Goal: Task Accomplishment & Management: Use online tool/utility

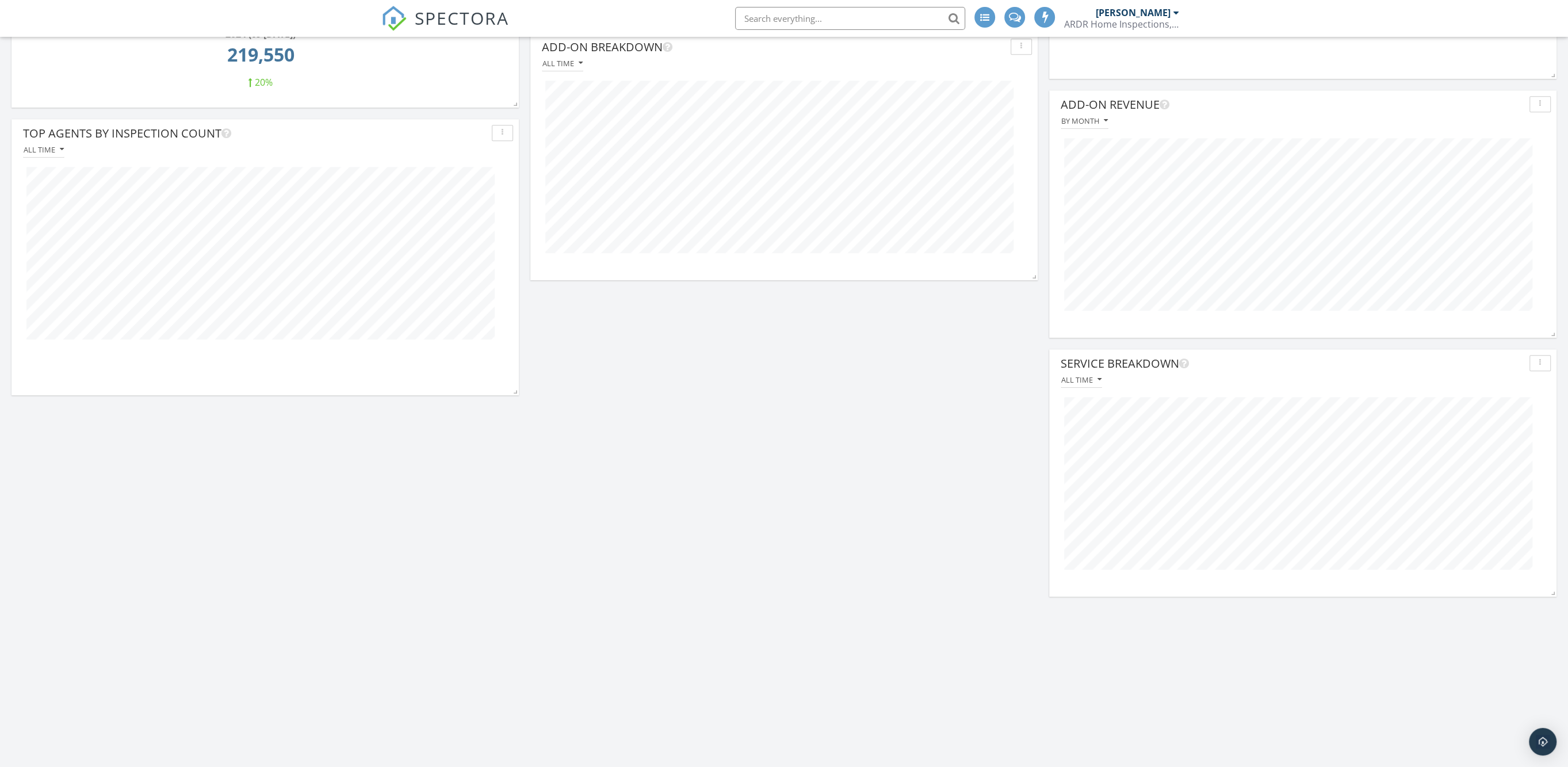
scroll to position [1294, 0]
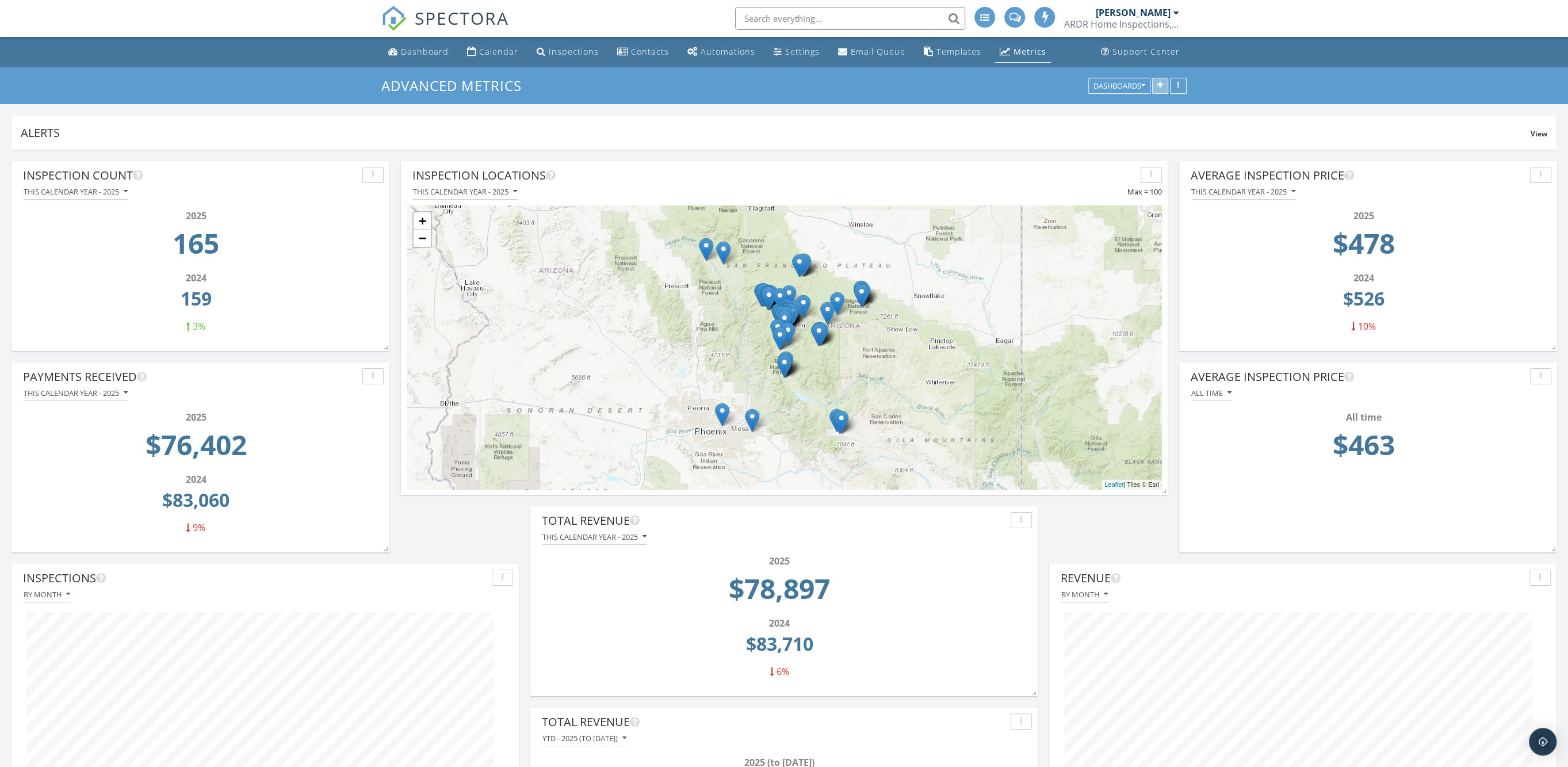
click at [1161, 83] on icon "button" at bounding box center [1159, 86] width 6 height 8
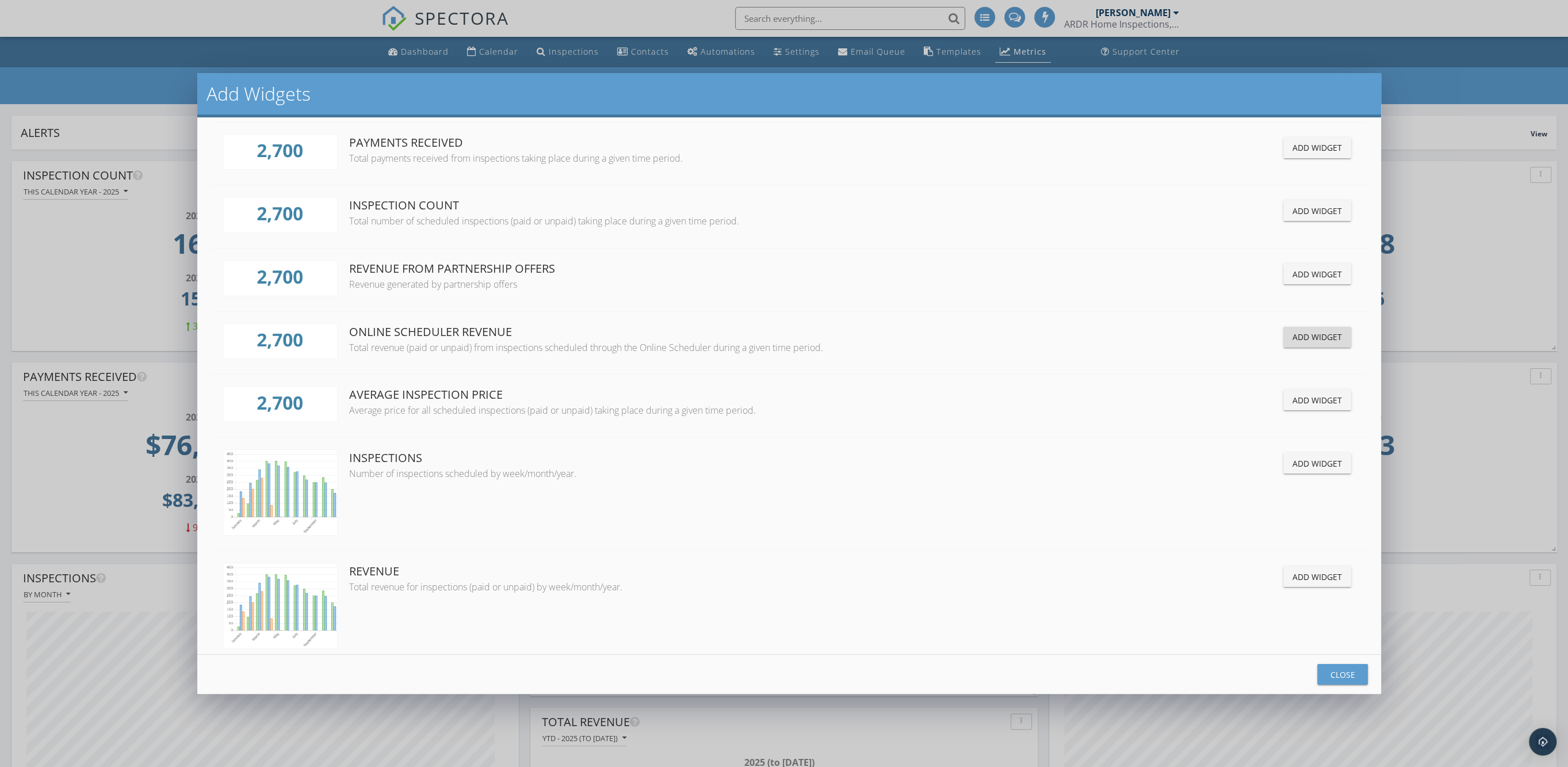
click at [1307, 334] on div "Add Widget" at bounding box center [1317, 337] width 49 height 12
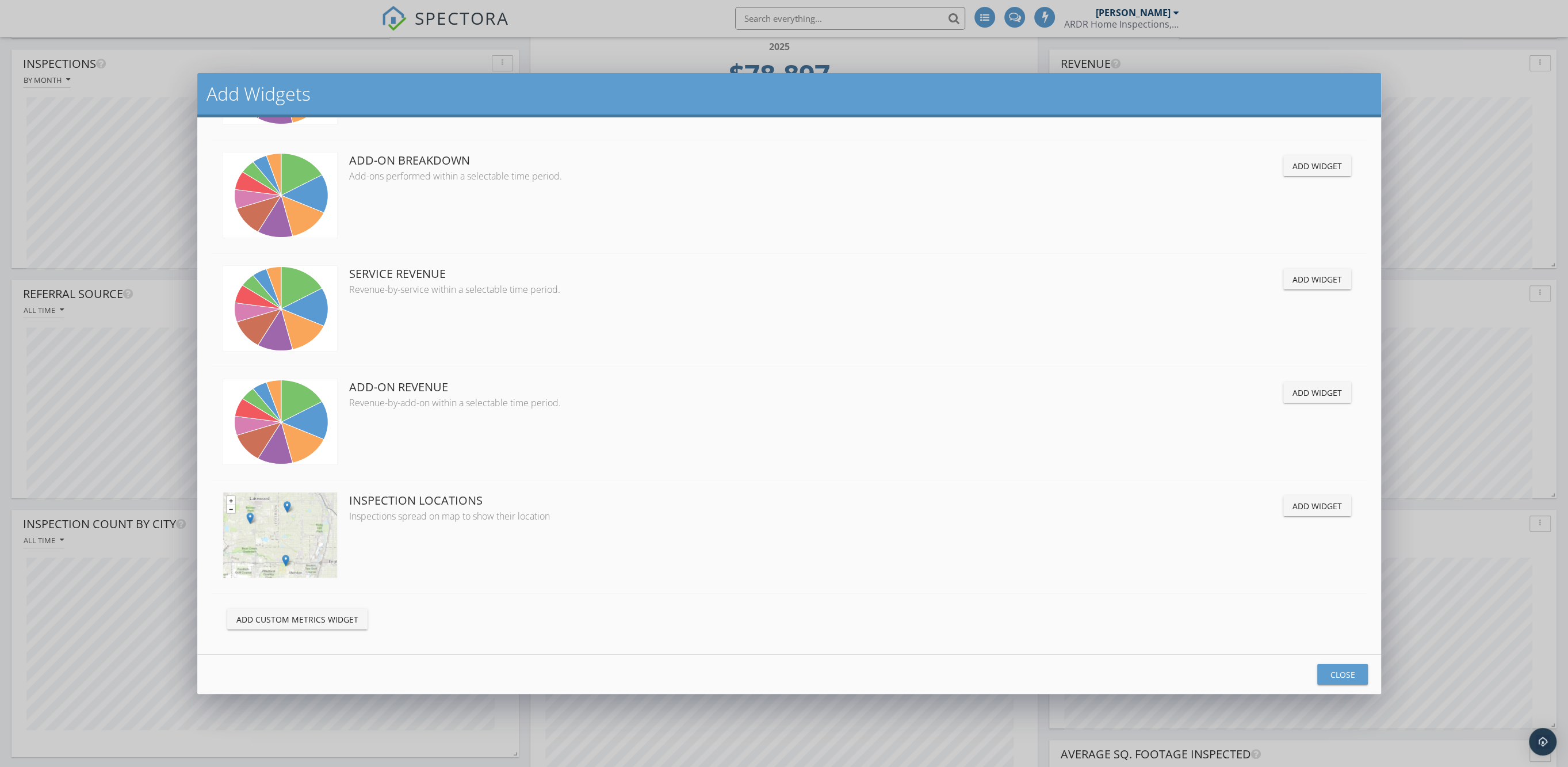
scroll to position [719, 0]
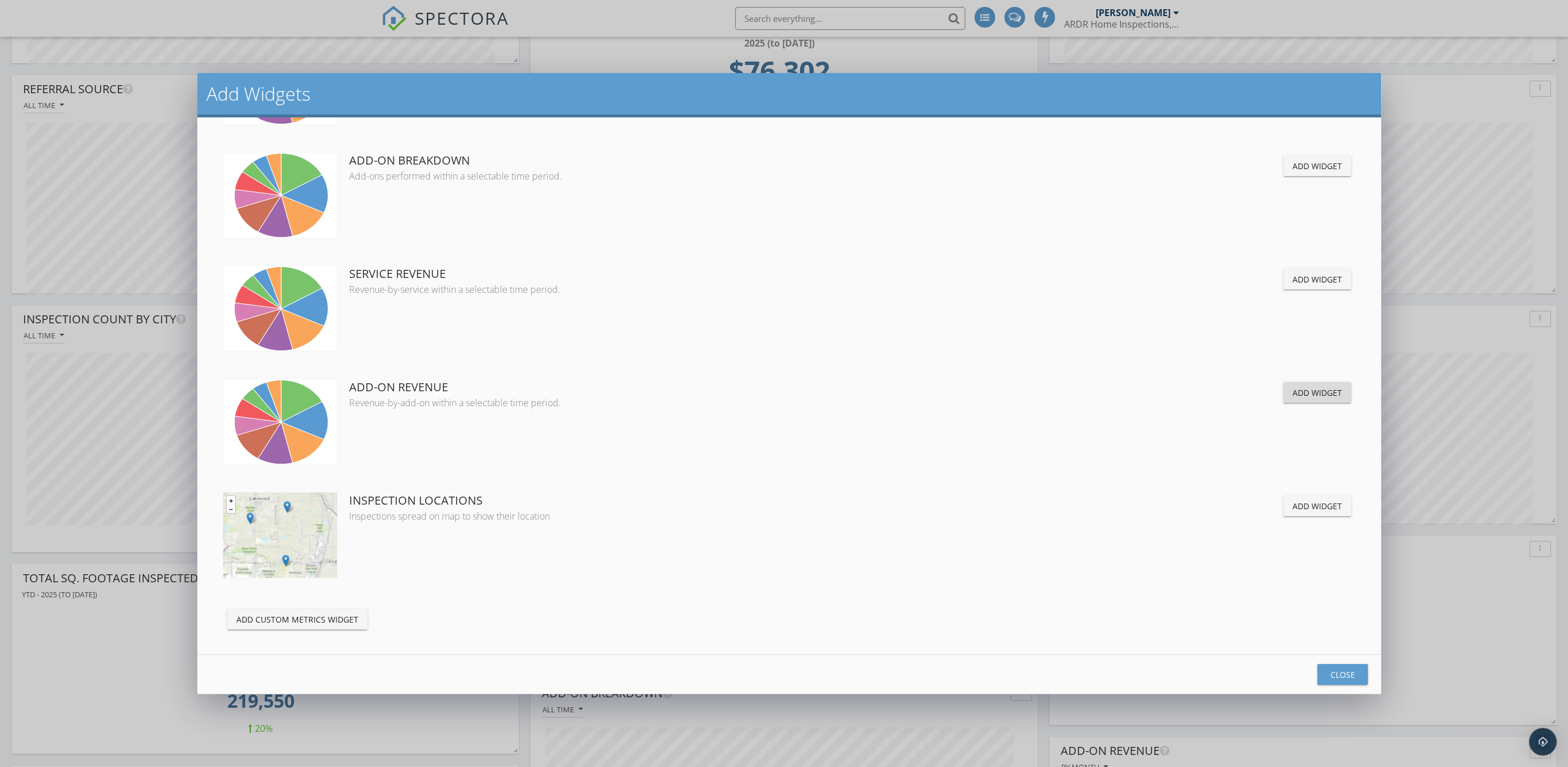
click at [1306, 387] on div "Add Widget" at bounding box center [1317, 392] width 49 height 12
drag, startPoint x: 1339, startPoint y: 672, endPoint x: 1243, endPoint y: 634, distance: 103.2
click at [1339, 673] on div "Close" at bounding box center [1343, 674] width 32 height 12
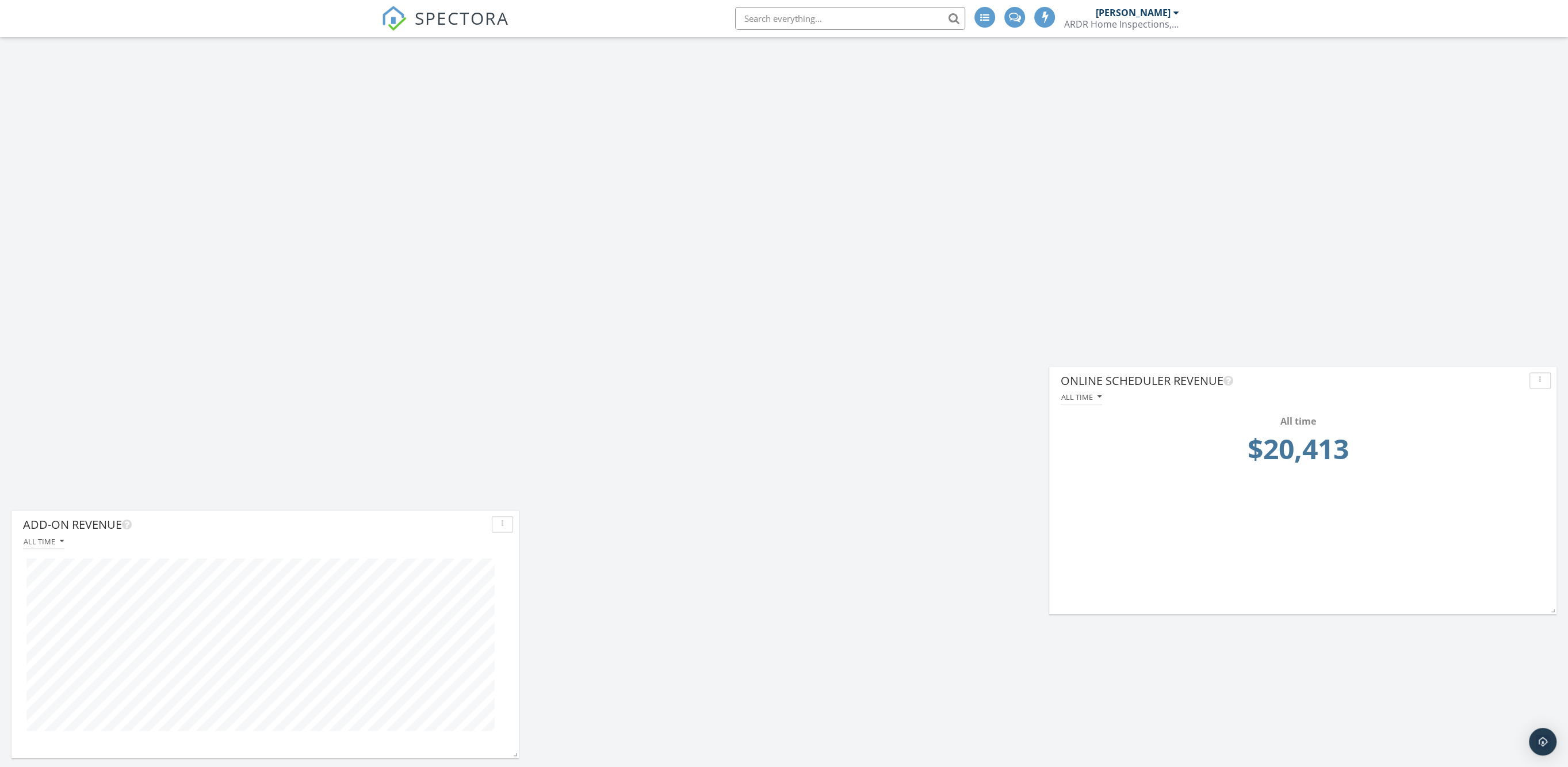
scroll to position [2213, 0]
click at [56, 535] on div "All time" at bounding box center [44, 539] width 40 height 8
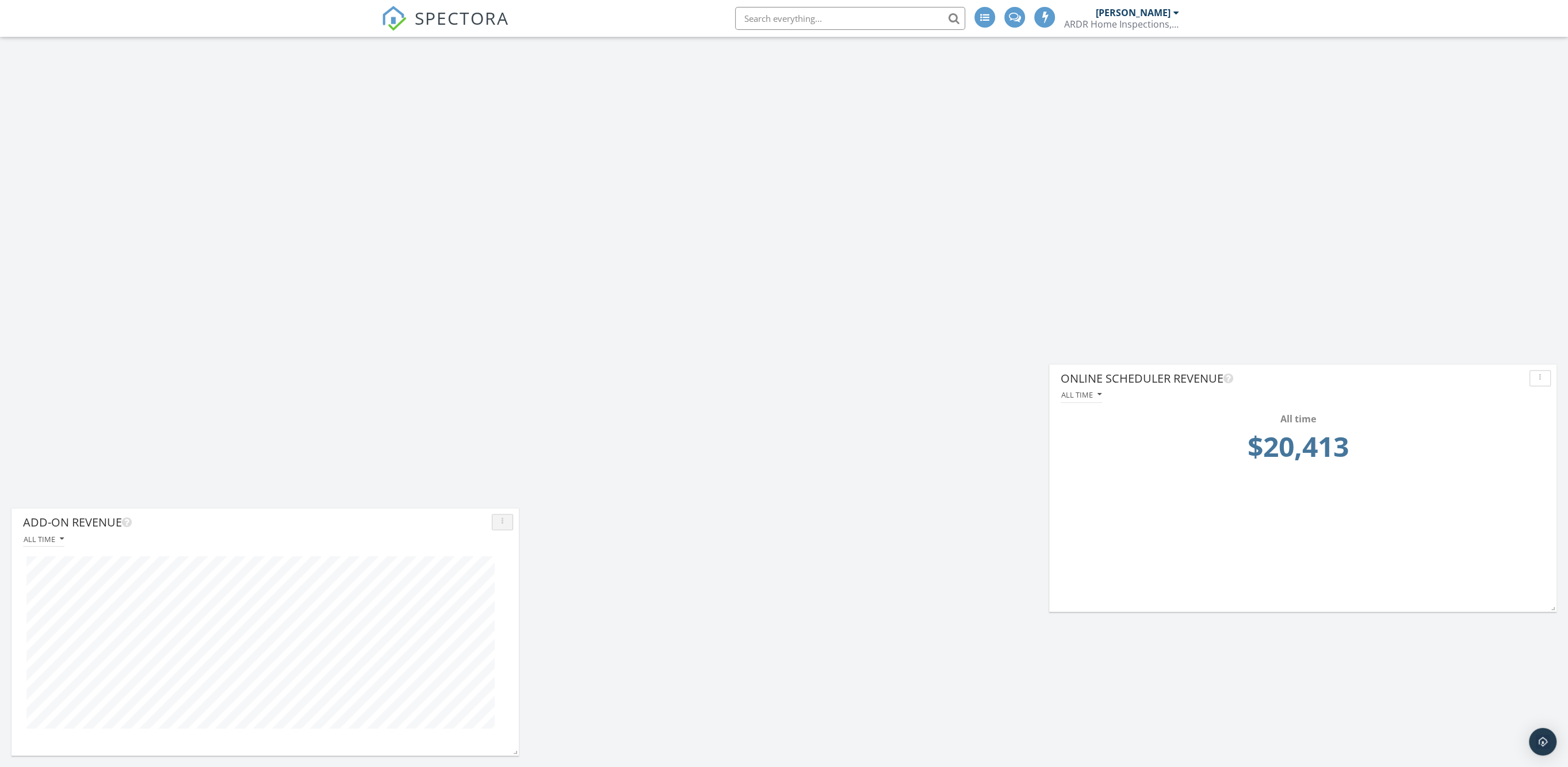
click at [505, 521] on div "button" at bounding box center [503, 522] width 11 height 8
click at [516, 550] on div "Edit" at bounding box center [530, 547] width 59 height 14
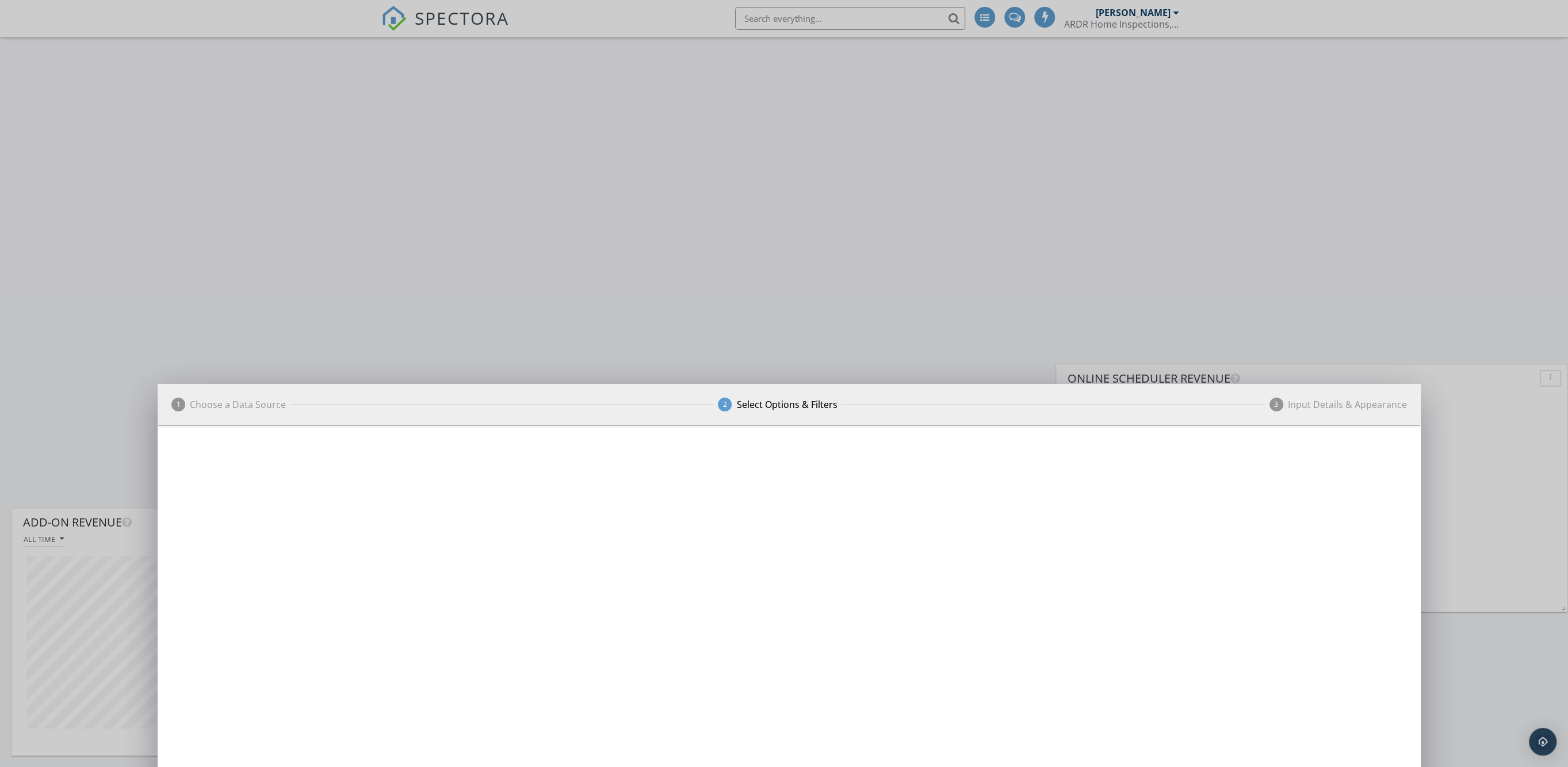
scroll to position [574951, 574692]
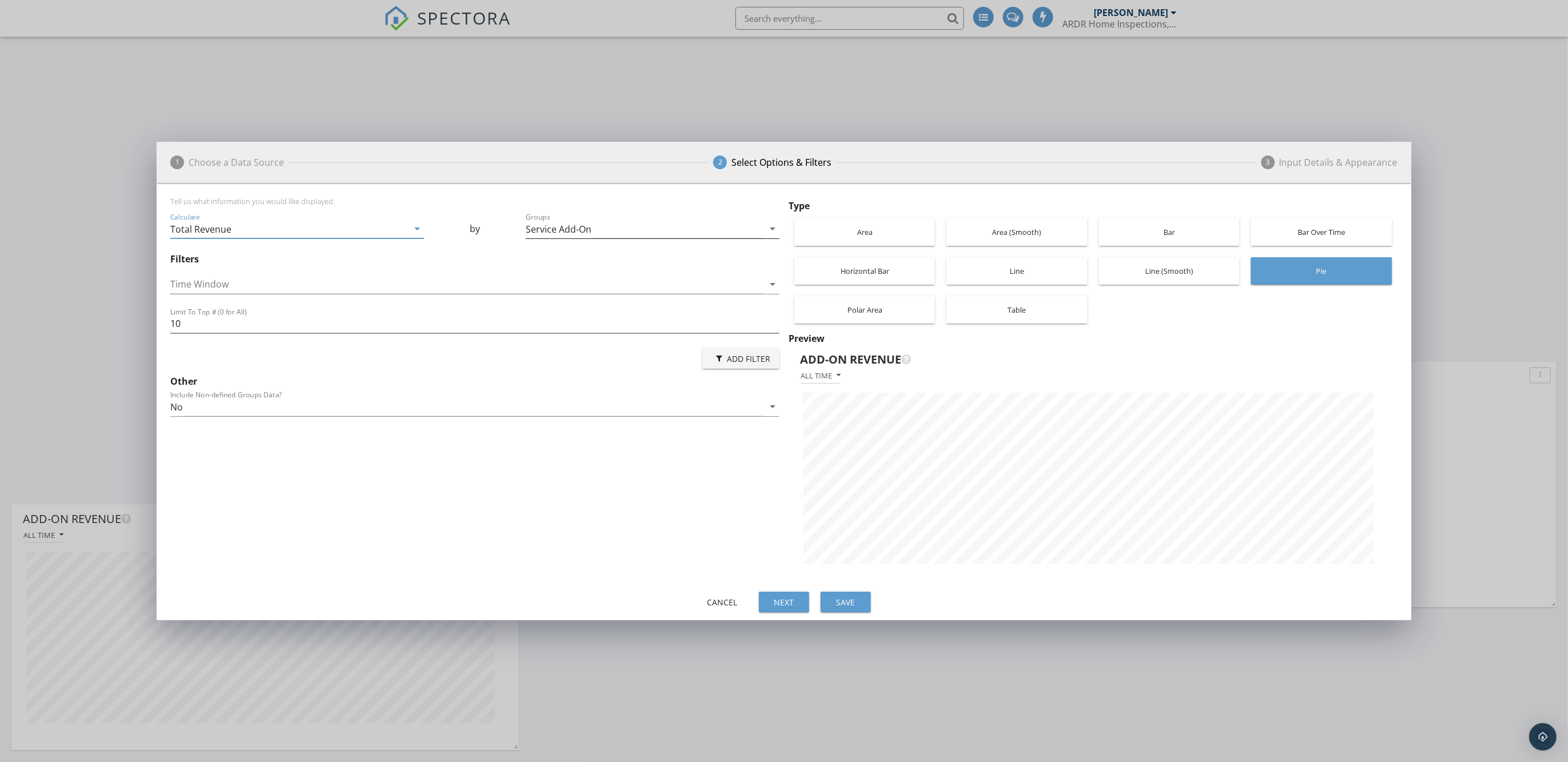
click at [768, 227] on icon "arrow_drop_down" at bounding box center [772, 228] width 14 height 14
drag, startPoint x: 560, startPoint y: 505, endPoint x: 537, endPoint y: 428, distance: 80.4
click at [559, 505] on div "Tell us what information you would like displayed. Calculate Total Revenue arro…" at bounding box center [476, 387] width 614 height 383
click at [412, 227] on icon "arrow_drop_down" at bounding box center [417, 228] width 14 height 14
click at [362, 521] on div "Tell us what information you would like displayed. Calculate Total Revenue arro…" at bounding box center [476, 387] width 614 height 383
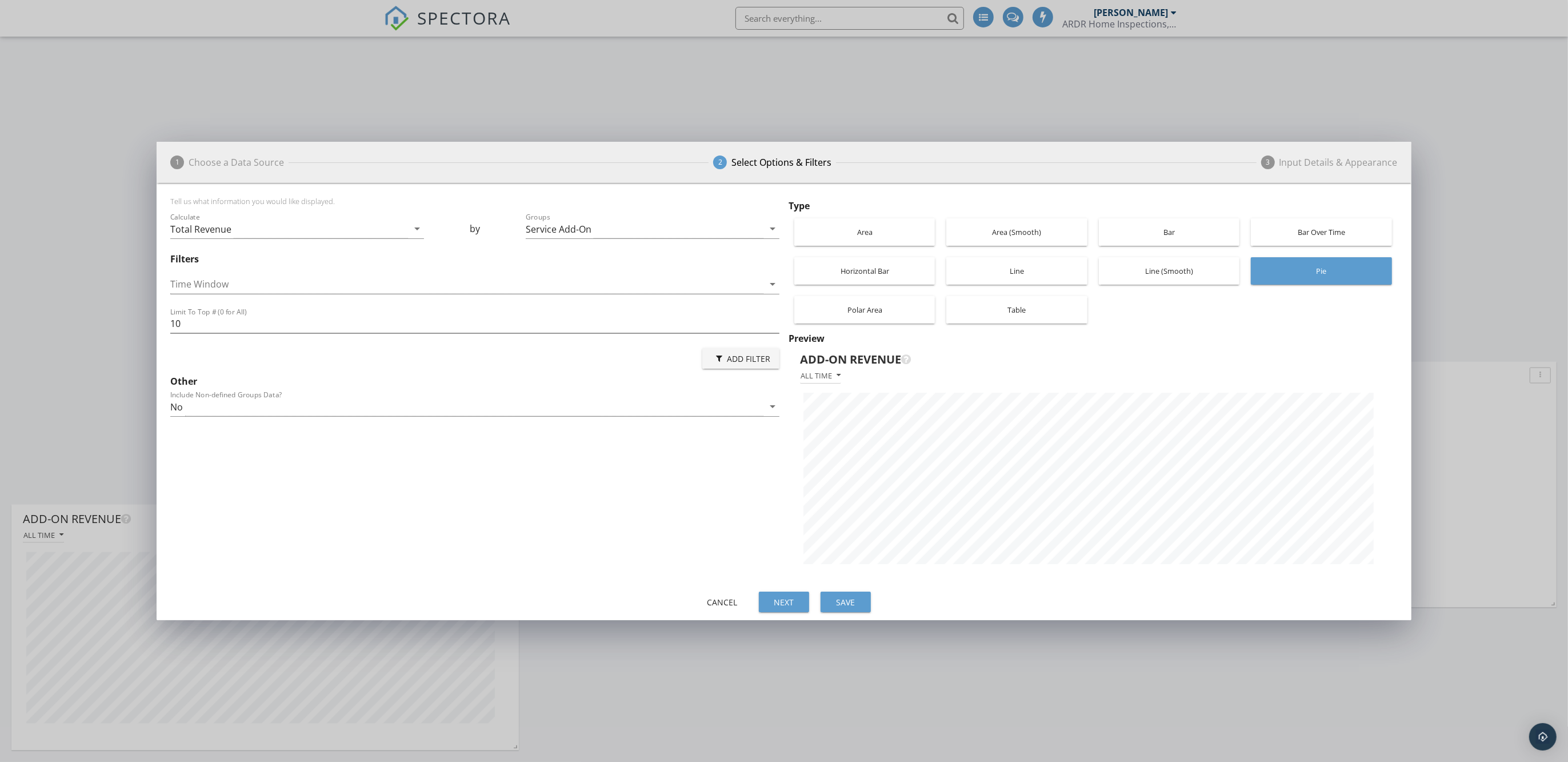
click at [1471, 143] on div "1 Choose a Data Source 2 Select Options & Filters 3 Input Details & Appearance …" at bounding box center [784, 381] width 1568 height 762
click at [845, 603] on div "Save" at bounding box center [845, 602] width 32 height 12
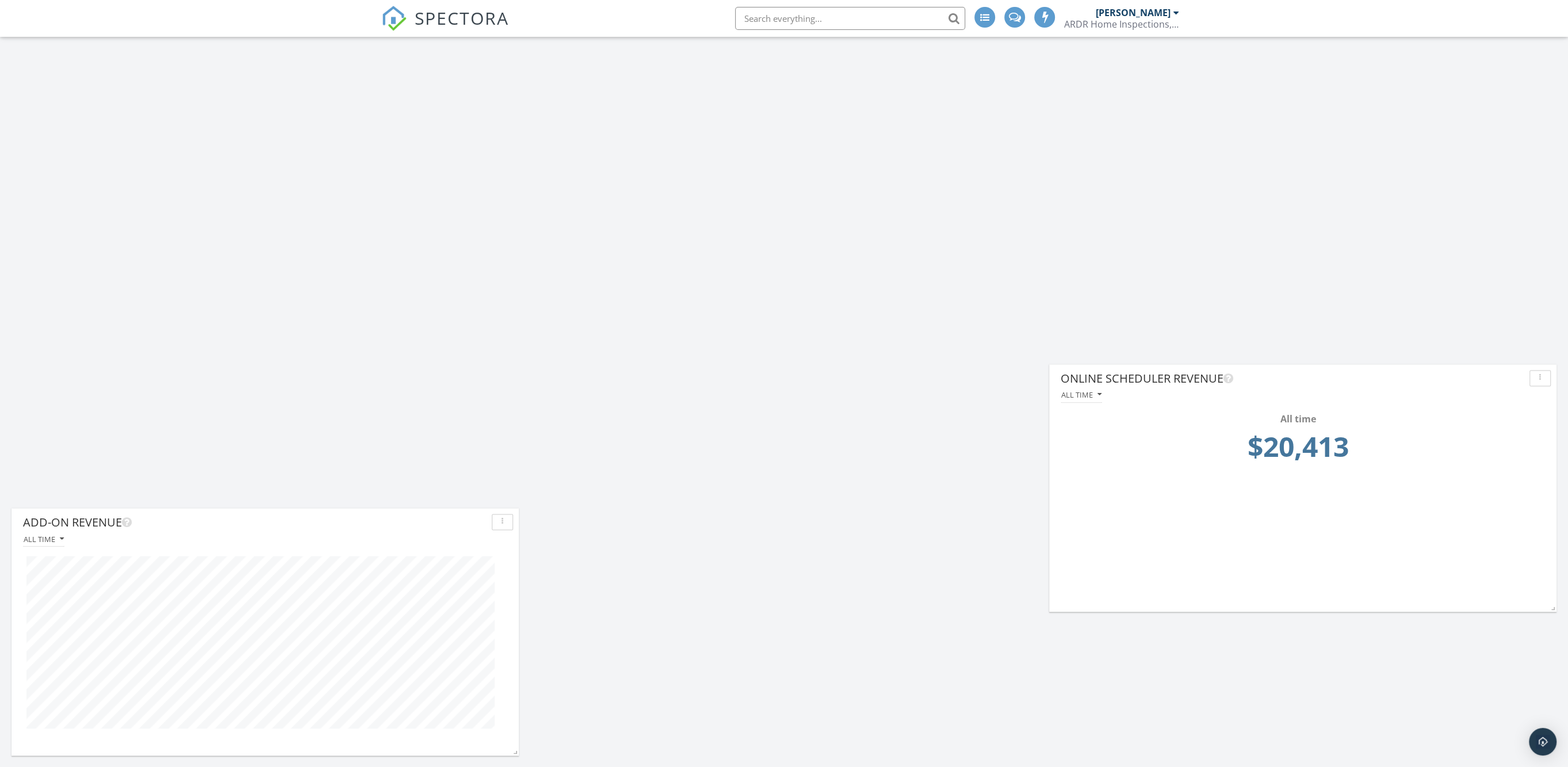
click at [498, 525] on div "button" at bounding box center [503, 522] width 11 height 8
click at [515, 661] on div "Delete" at bounding box center [530, 657] width 59 height 14
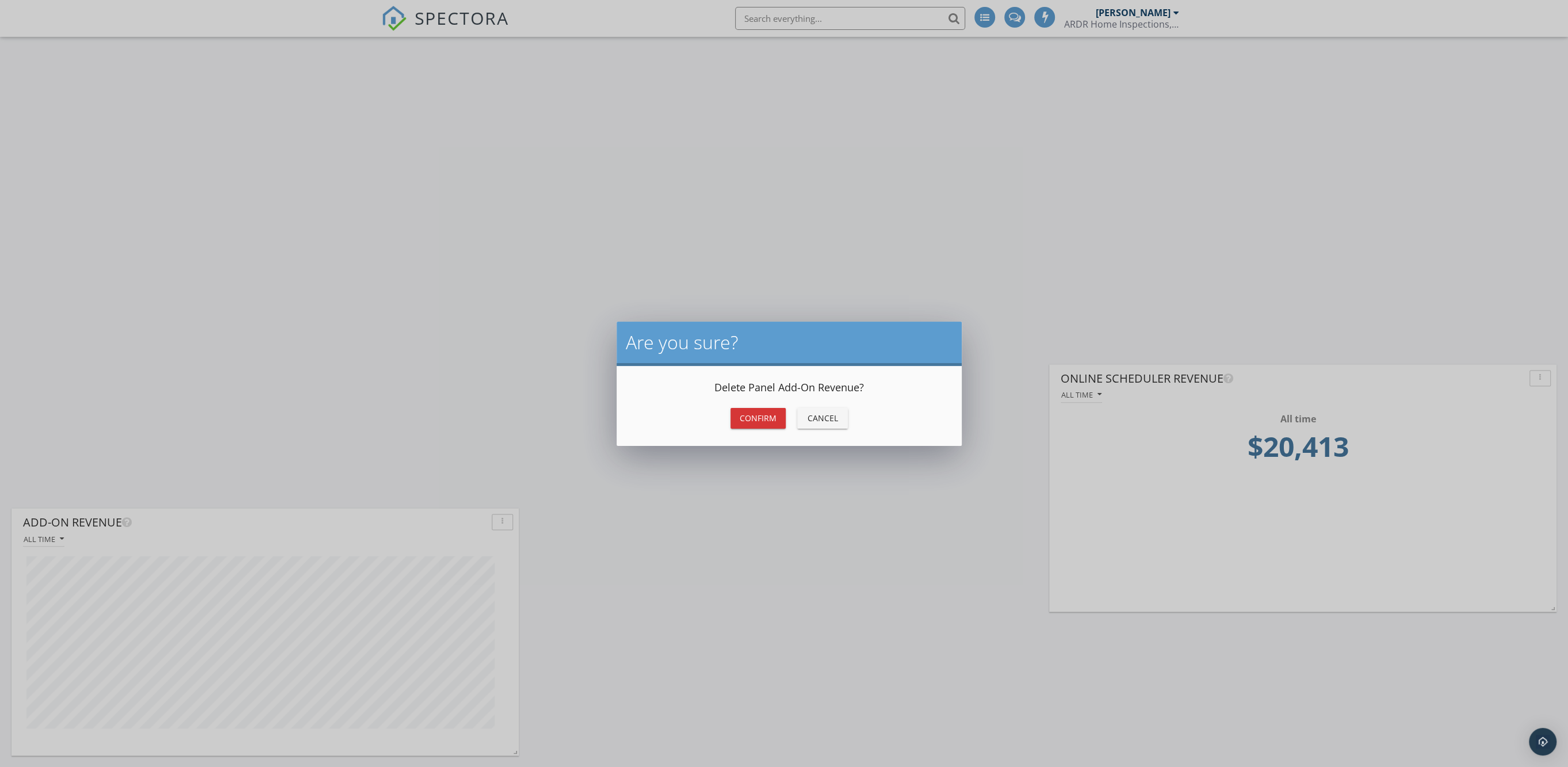
click at [764, 419] on div "Confirm" at bounding box center [758, 417] width 37 height 12
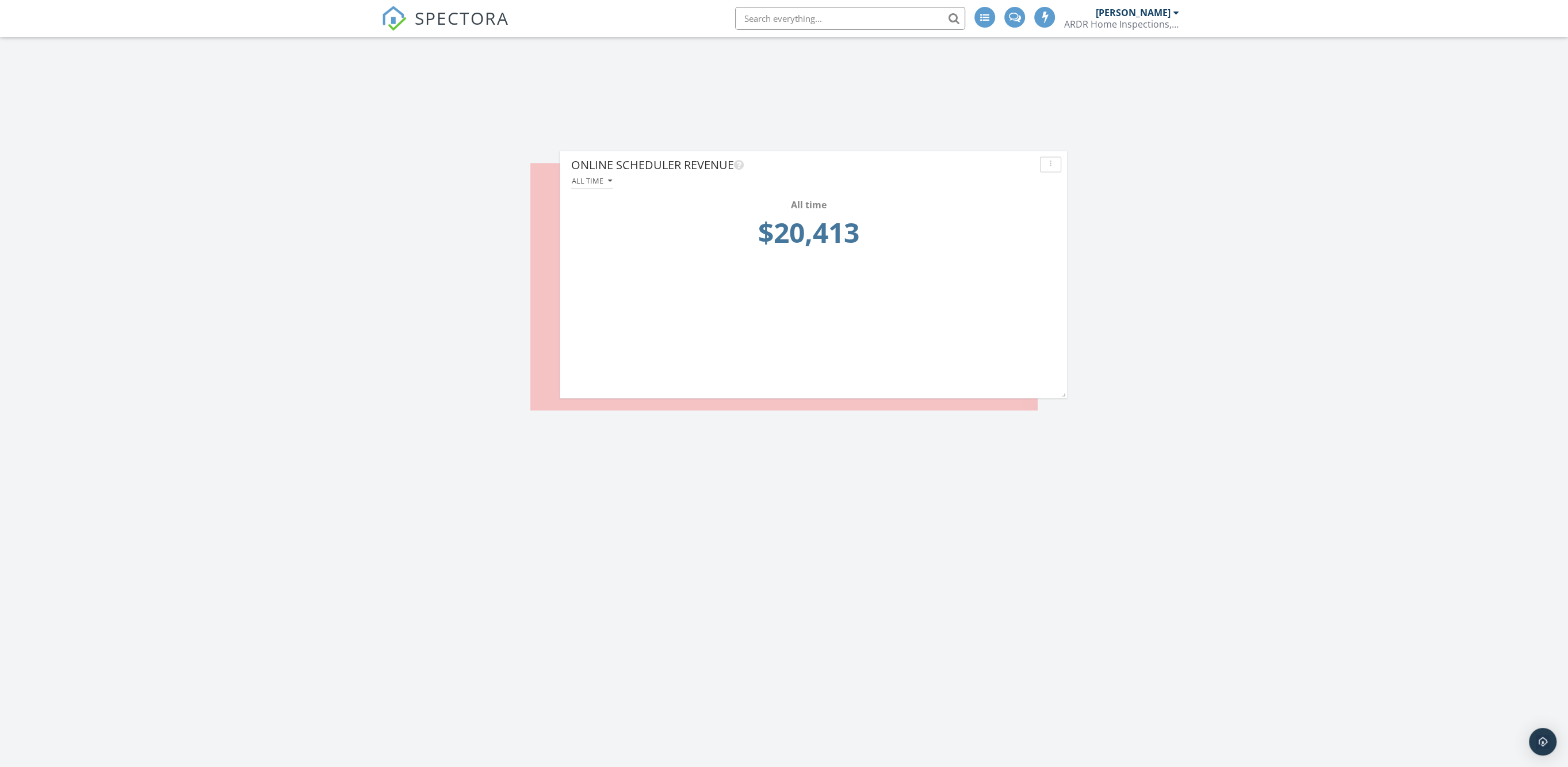
drag, startPoint x: 1310, startPoint y: 384, endPoint x: 822, endPoint y: 170, distance: 532.9
click at [822, 170] on div "Online Scheduler Revenue" at bounding box center [803, 165] width 464 height 17
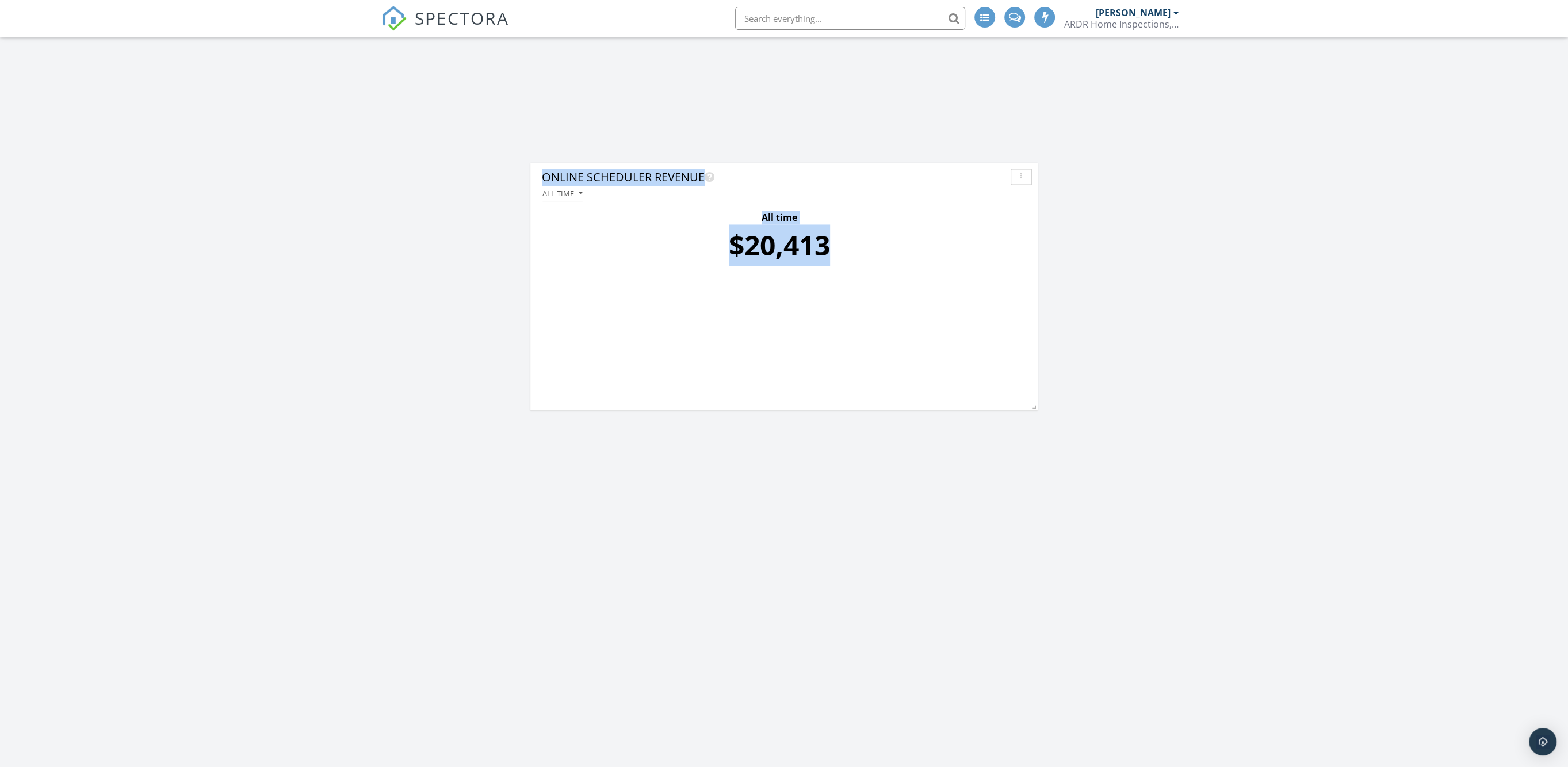
click at [1025, 175] on div "button" at bounding box center [1021, 177] width 11 height 8
click at [899, 224] on td "$20,413" at bounding box center [779, 249] width 468 height 48
click at [582, 195] on icon "button" at bounding box center [581, 193] width 4 height 8
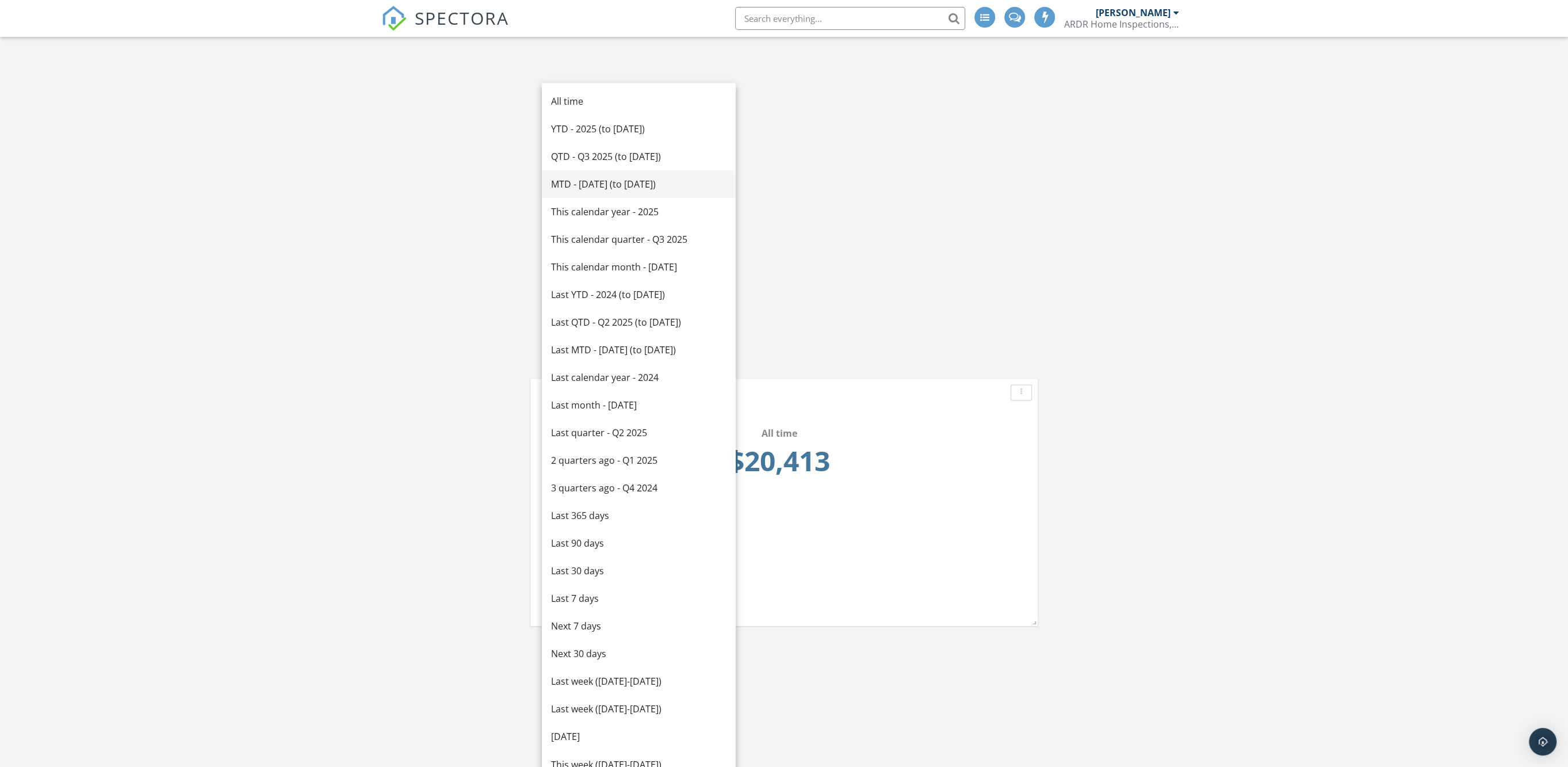
click at [588, 187] on div "MTD - September 2025 (to Sep 28th)" at bounding box center [638, 183] width 175 height 14
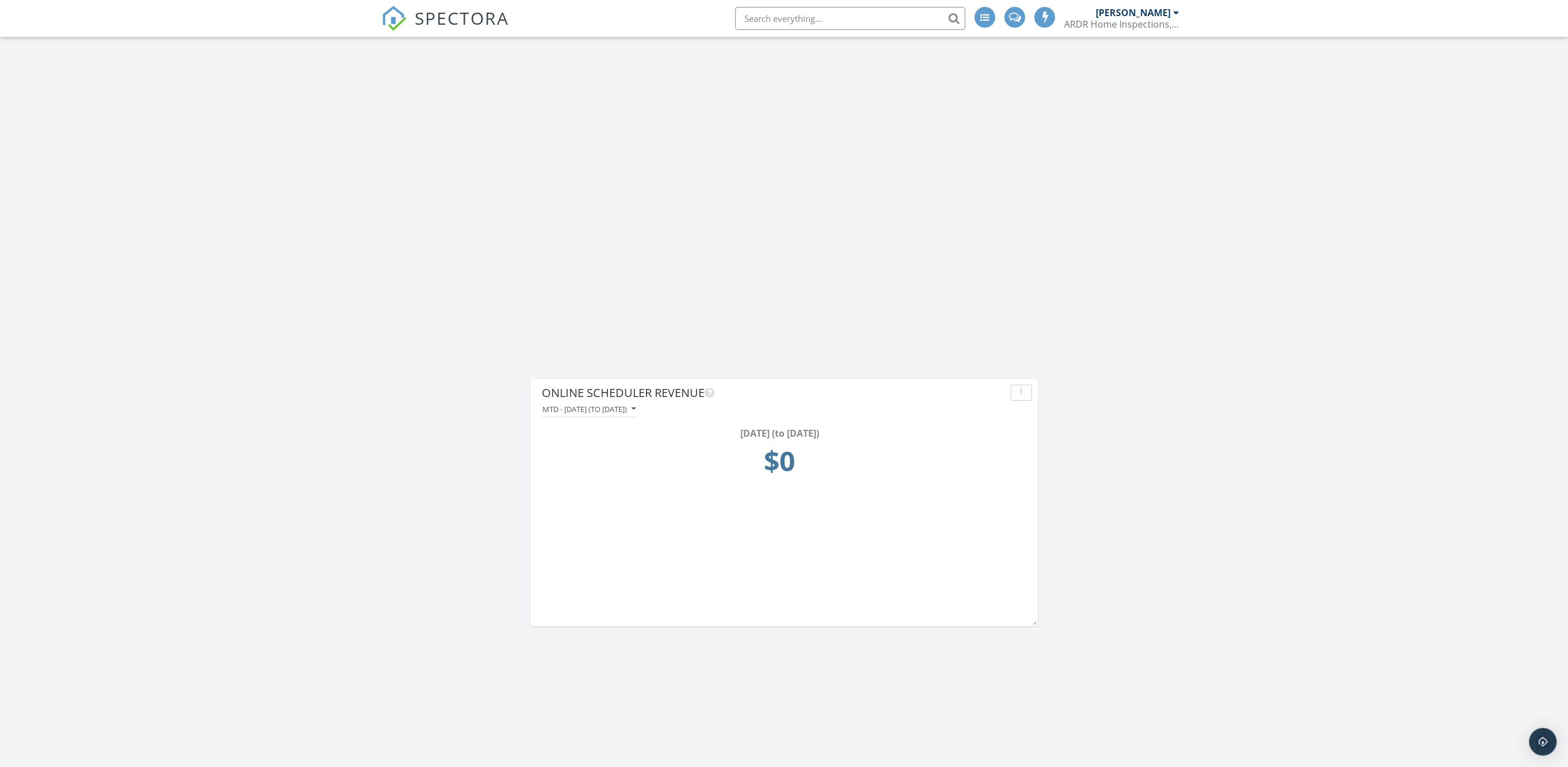
click at [1021, 393] on icon "button" at bounding box center [1021, 392] width 2 height 8
click at [1040, 558] on div "Delete" at bounding box center [1050, 555] width 59 height 14
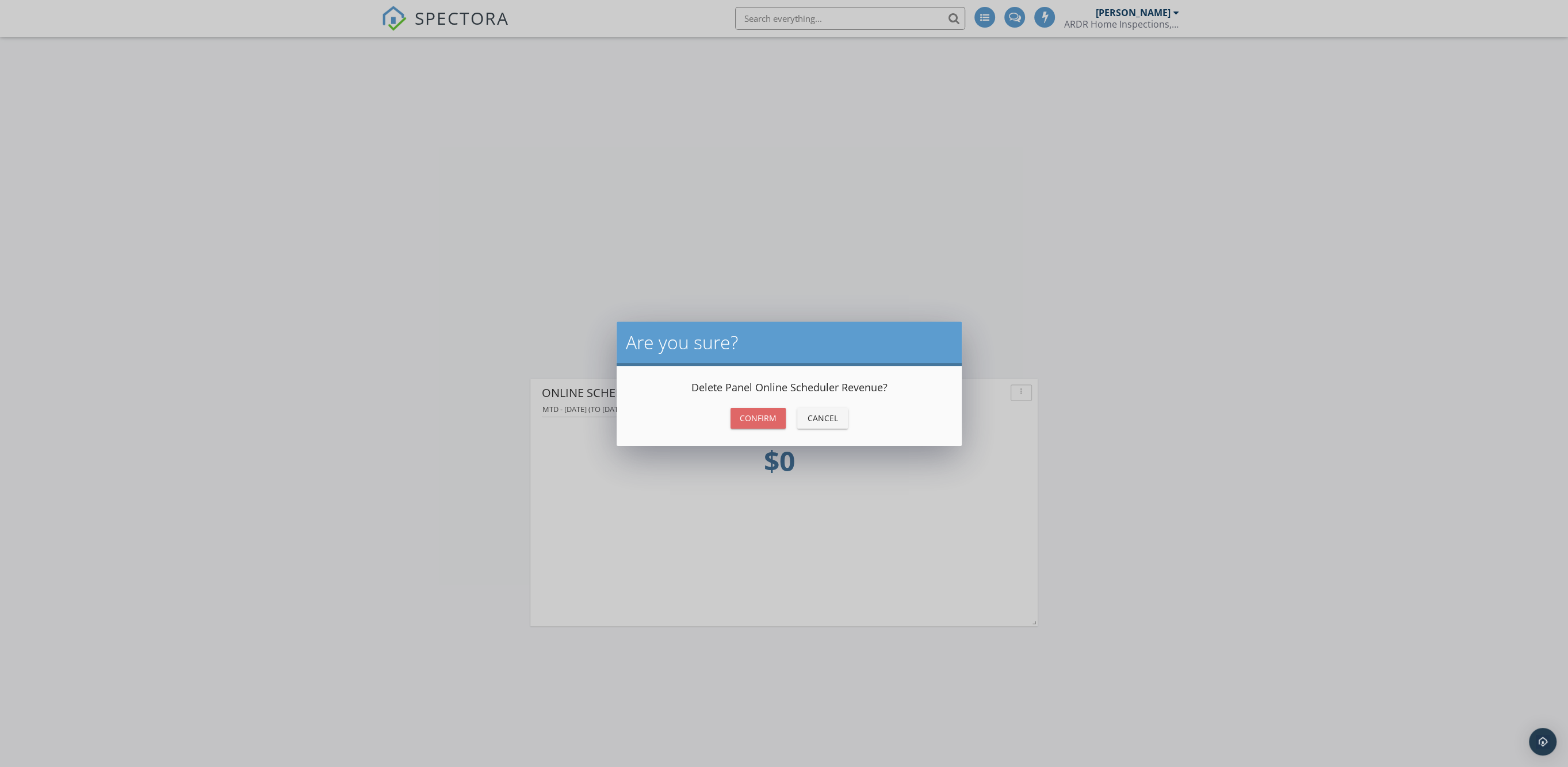
click at [752, 415] on div "Confirm" at bounding box center [758, 417] width 37 height 12
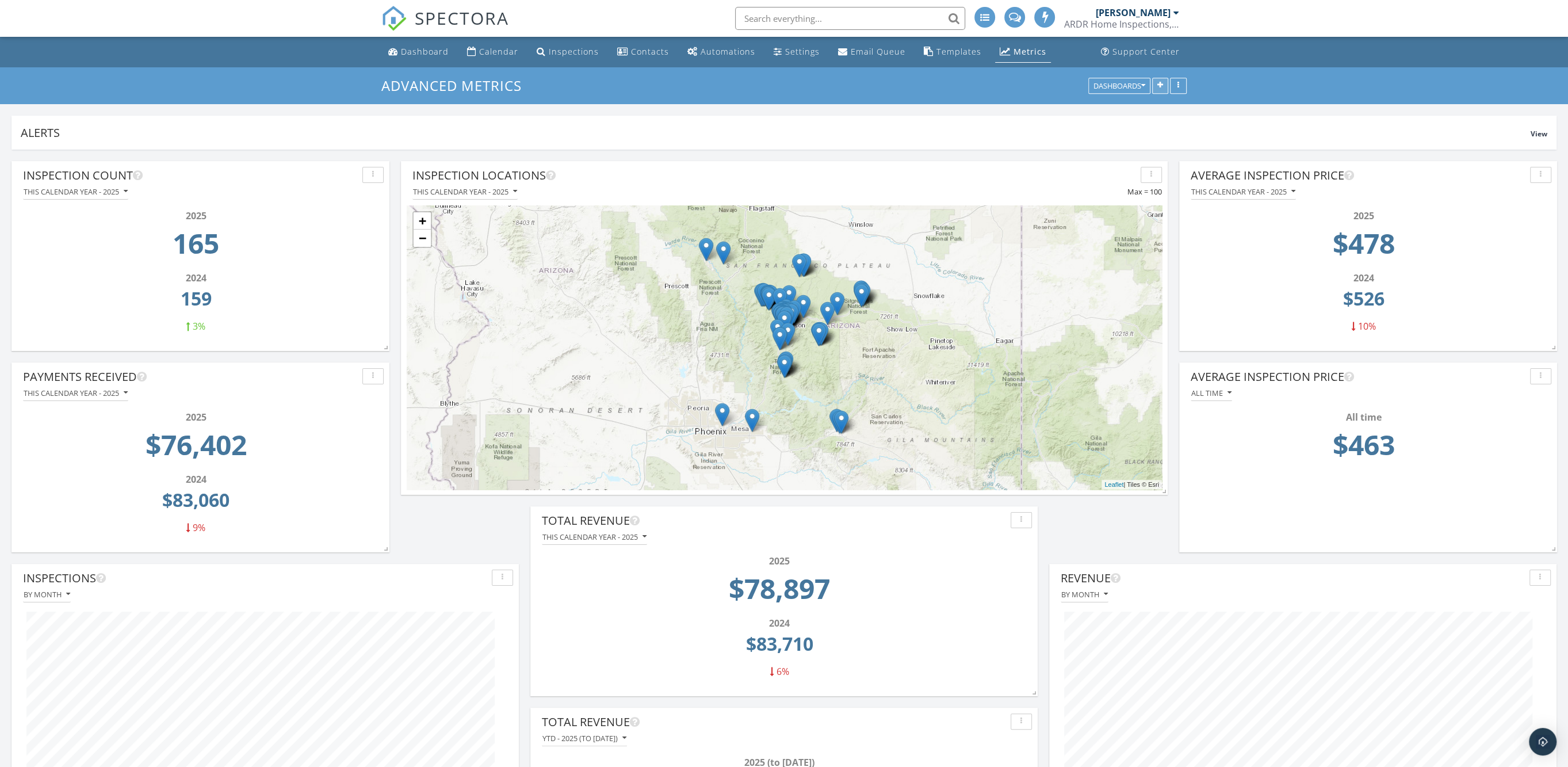
click at [1164, 83] on button "button" at bounding box center [1160, 86] width 16 height 16
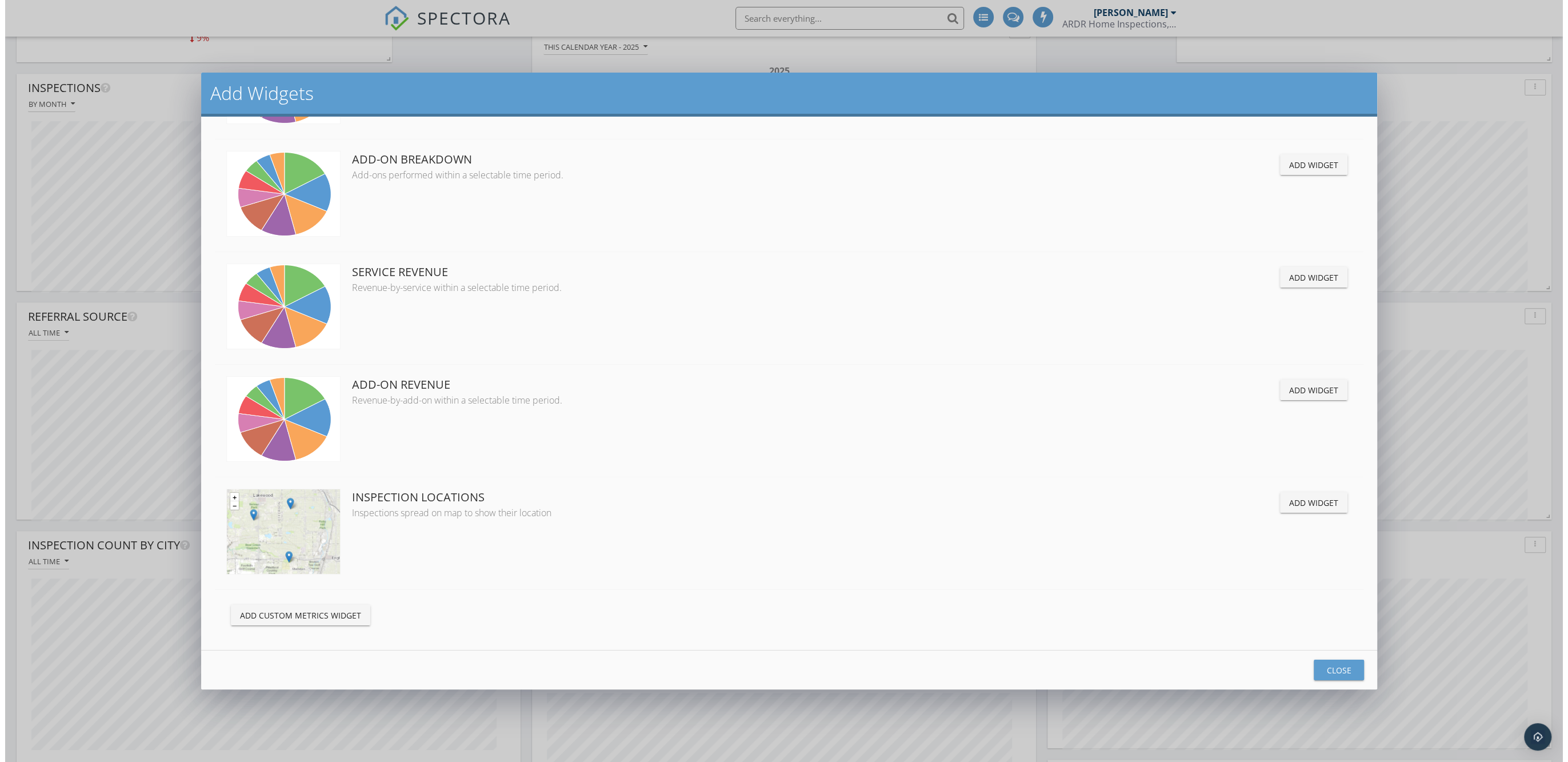
scroll to position [642, 0]
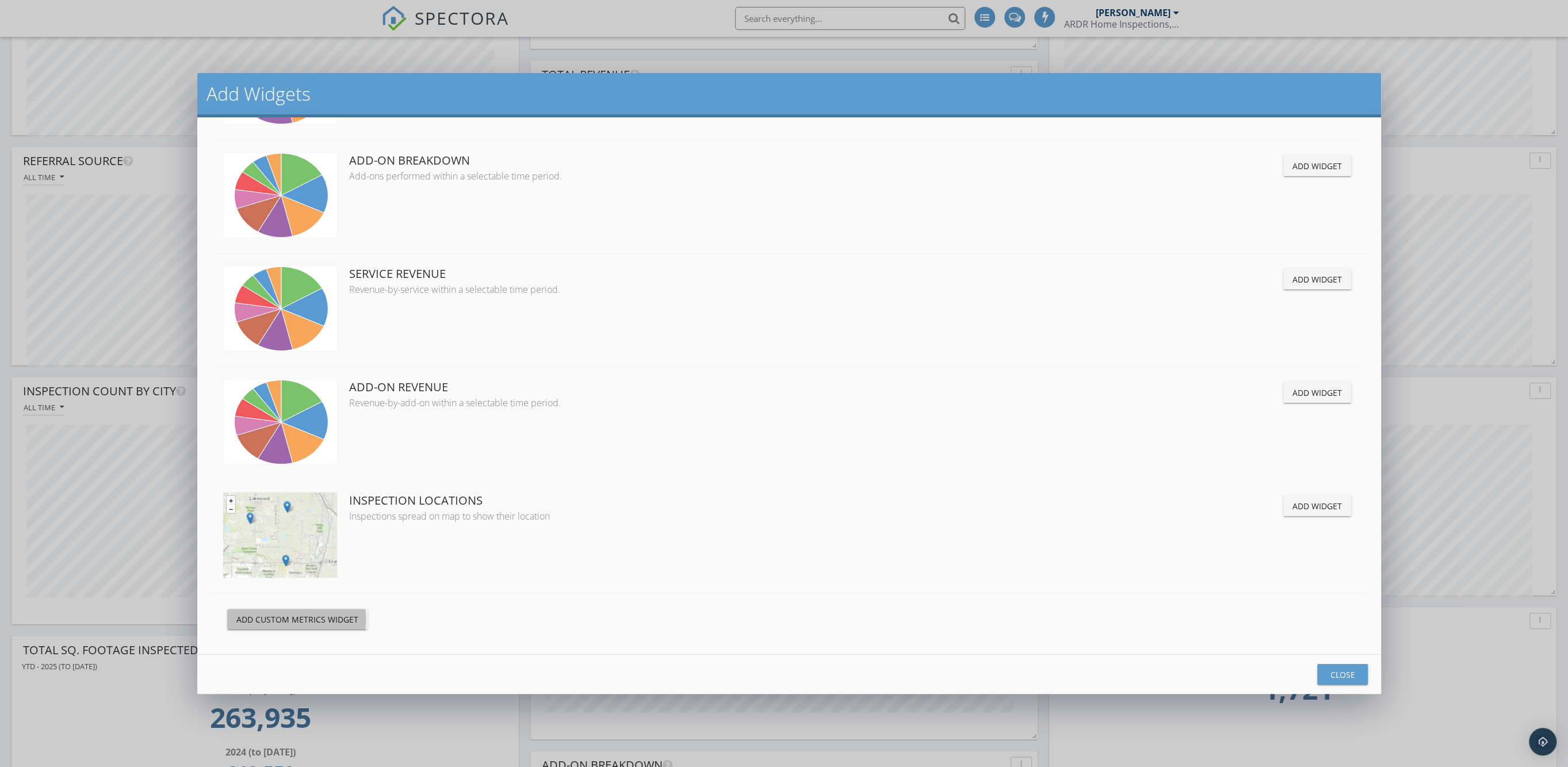
click at [289, 620] on div "Add Custom Metrics Widget" at bounding box center [297, 618] width 122 height 12
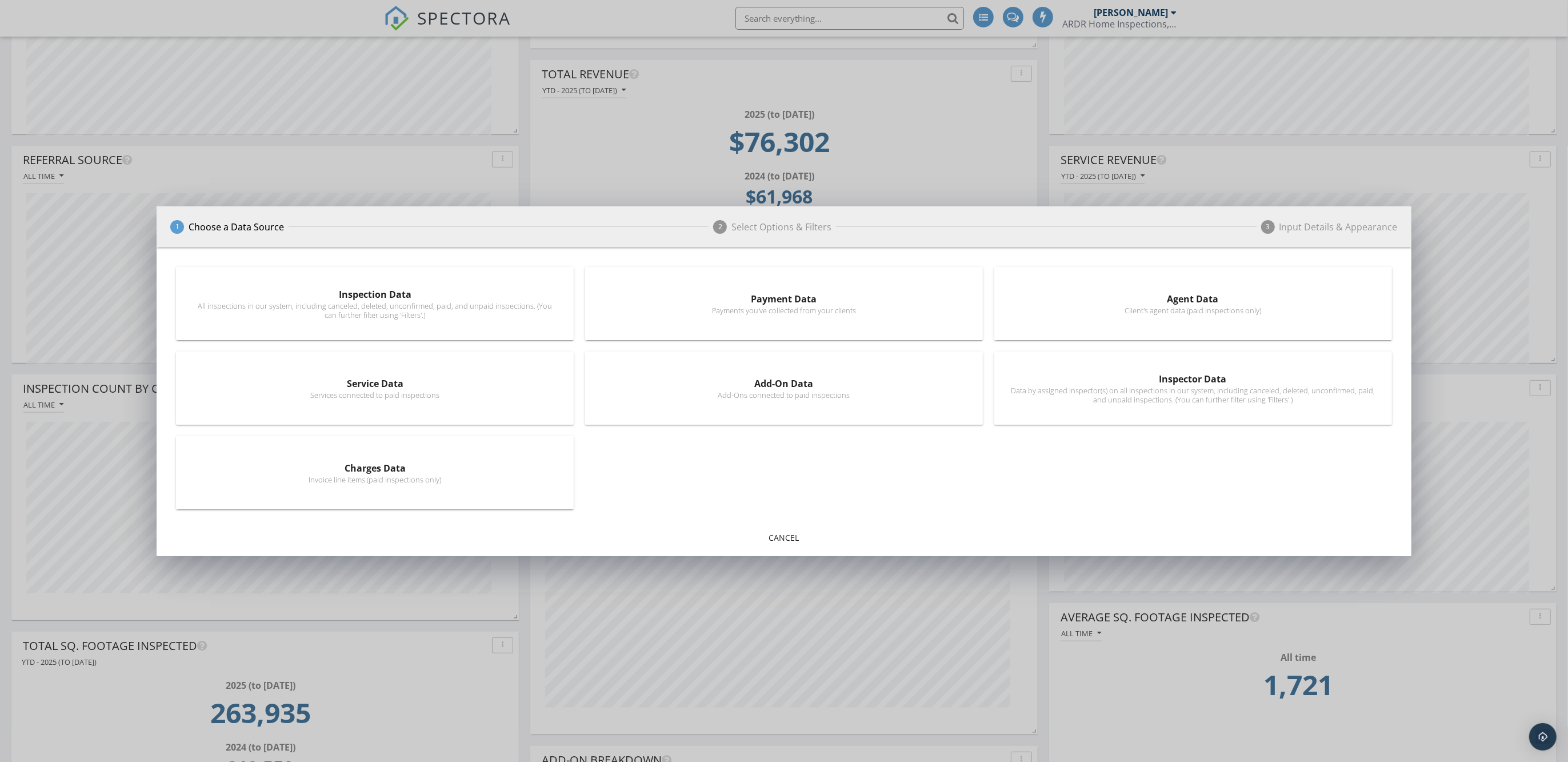
scroll to position [571174, 570871]
click at [787, 385] on div "Add-On Data" at bounding box center [784, 383] width 368 height 14
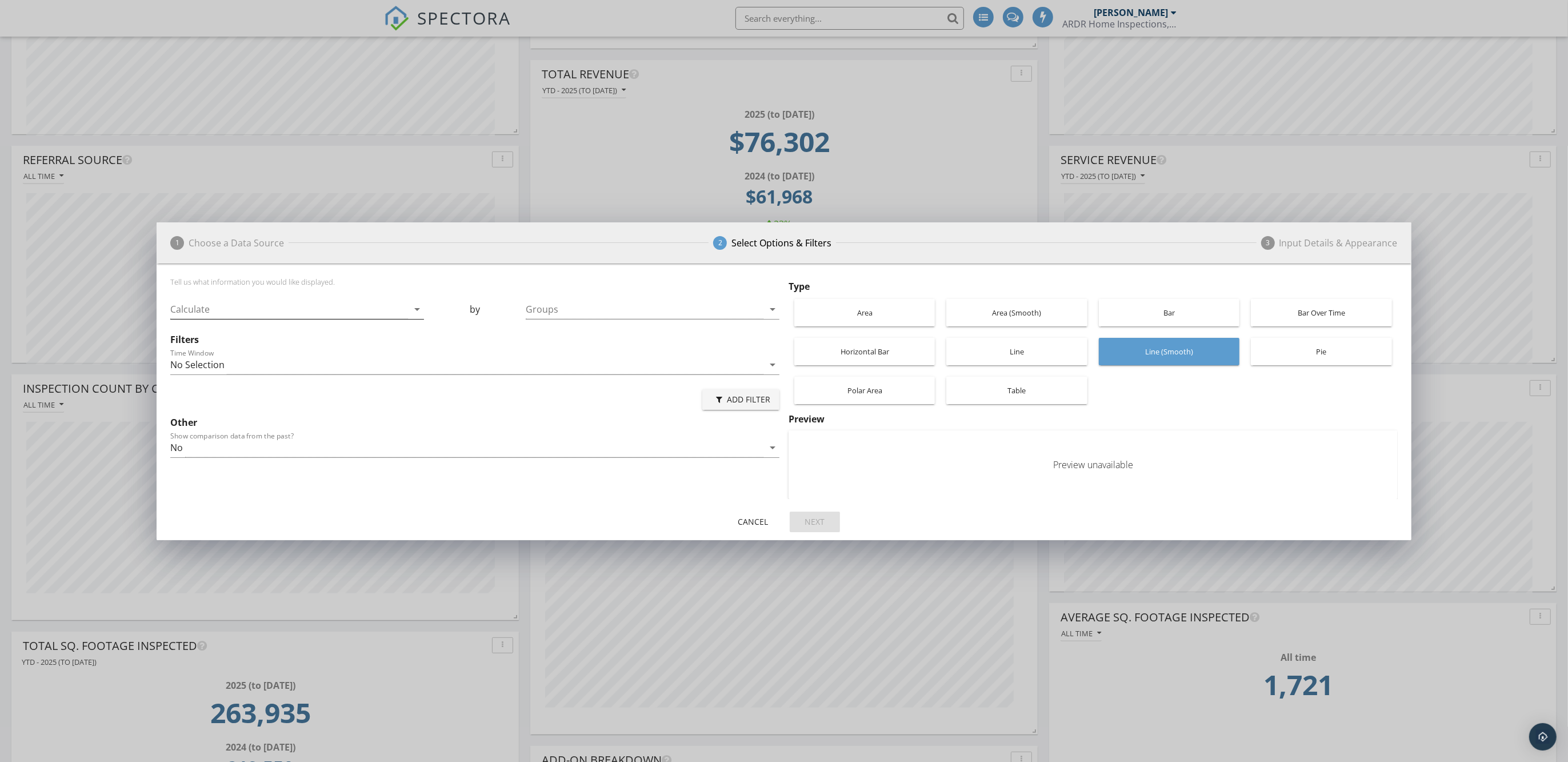
click at [404, 309] on div at bounding box center [289, 310] width 237 height 19
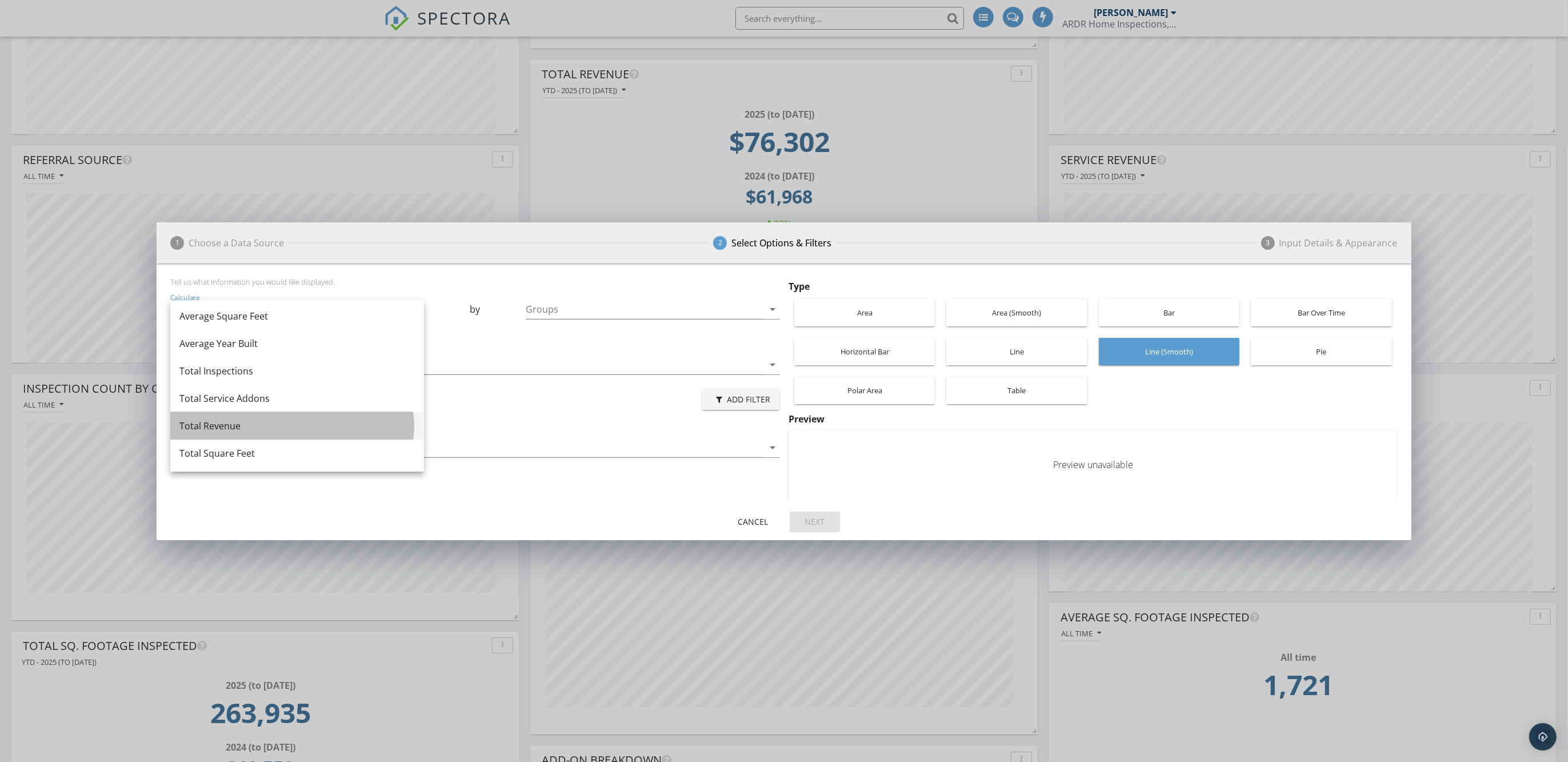
click at [233, 423] on div "Total Revenue" at bounding box center [298, 425] width 236 height 14
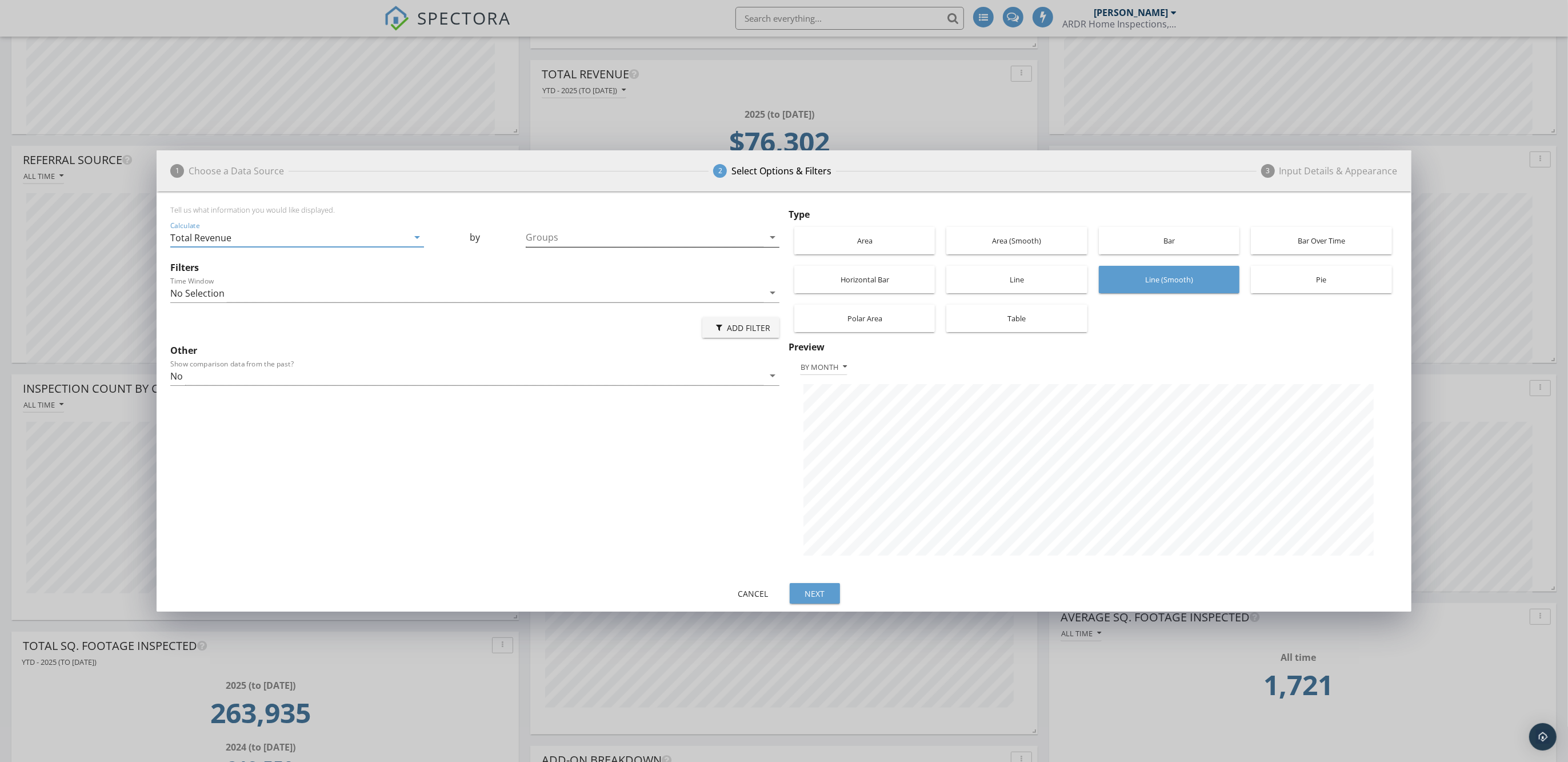
click at [754, 234] on div at bounding box center [644, 237] width 237 height 19
click at [540, 270] on div at bounding box center [541, 274] width 19 height 19
checkbox input "true"
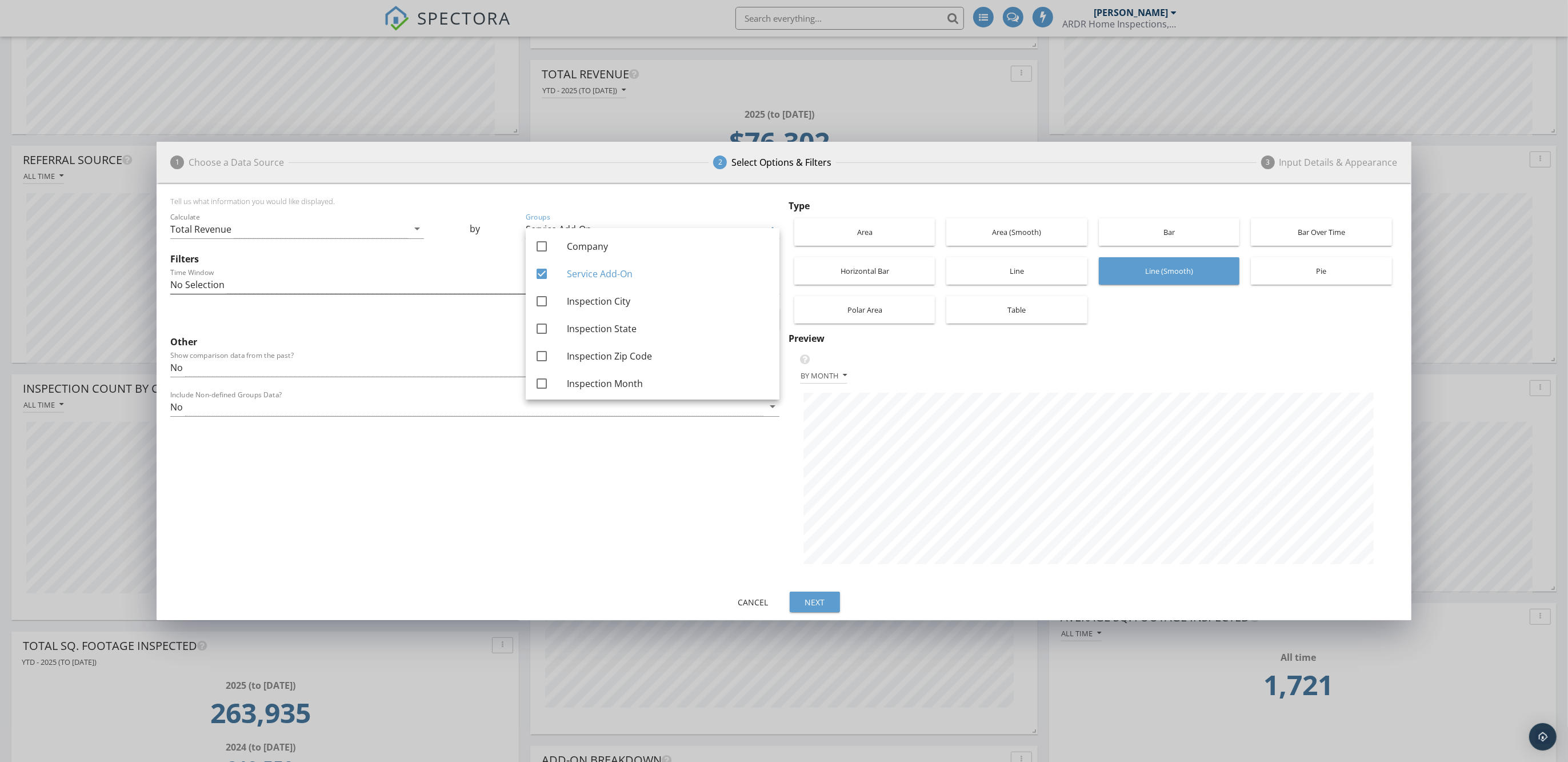
click at [303, 283] on div "No Selection" at bounding box center [466, 285] width 593 height 19
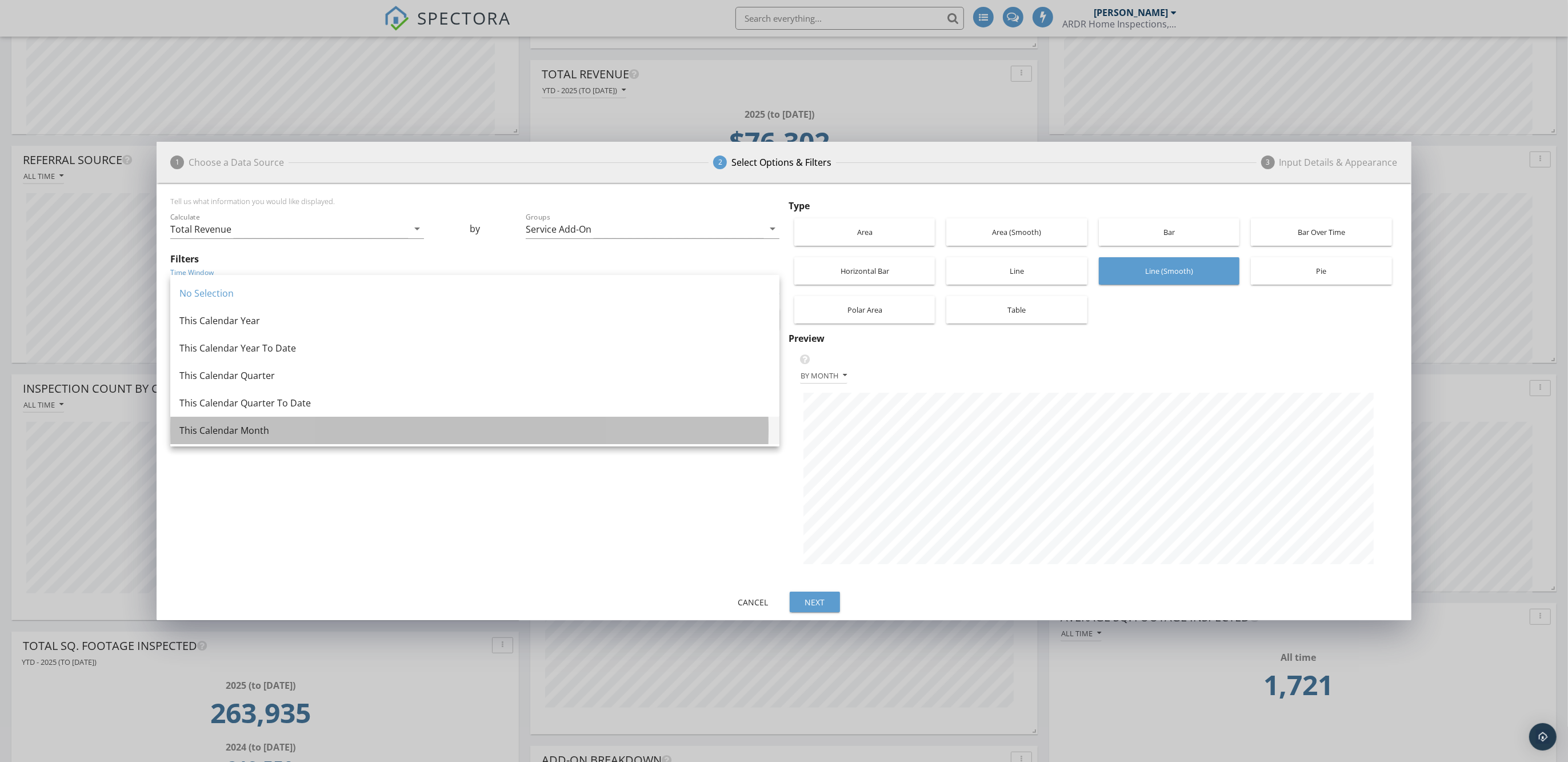
click at [247, 432] on div "This Calendar Month" at bounding box center [475, 430] width 591 height 14
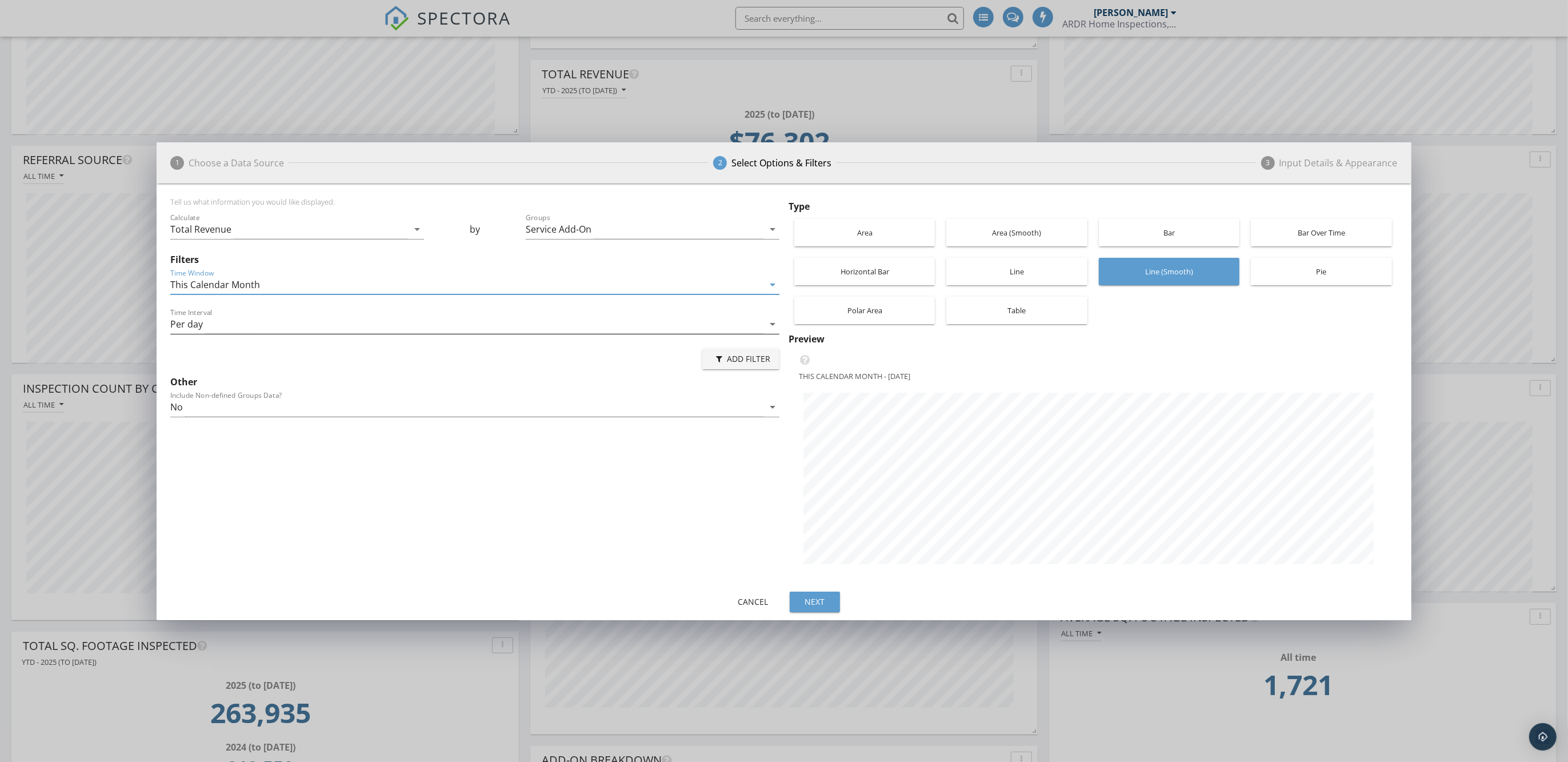
click at [302, 321] on div "Per day" at bounding box center [466, 325] width 593 height 19
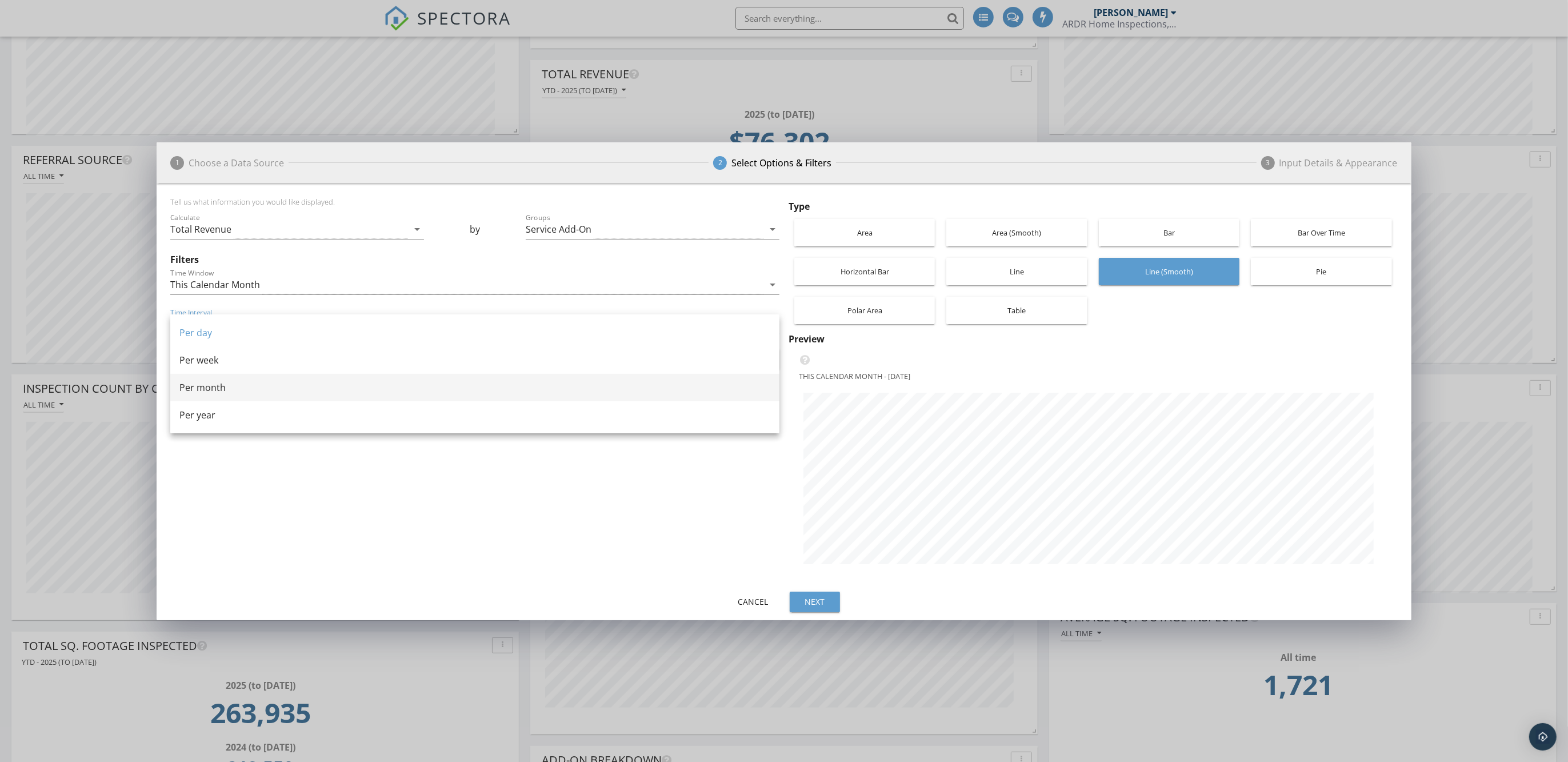
click at [217, 391] on div "Per month" at bounding box center [475, 387] width 591 height 14
click at [764, 406] on div "arrow_drop_down" at bounding box center [772, 407] width 16 height 14
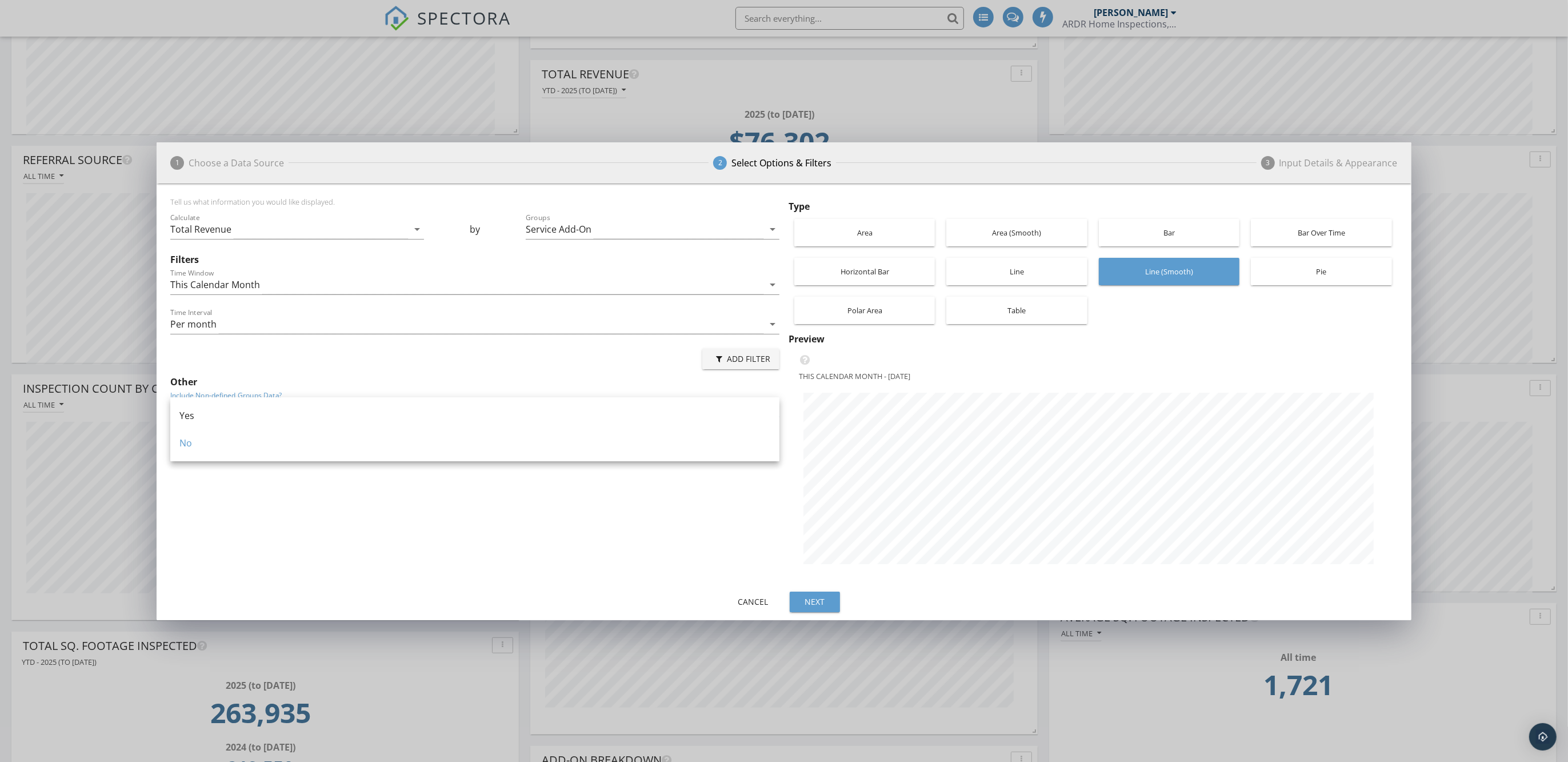
click at [319, 508] on div "Tell us what information you would like displayed. Calculate Total Revenue arro…" at bounding box center [476, 388] width 614 height 382
click at [766, 232] on icon "arrow_drop_down" at bounding box center [772, 229] width 14 height 14
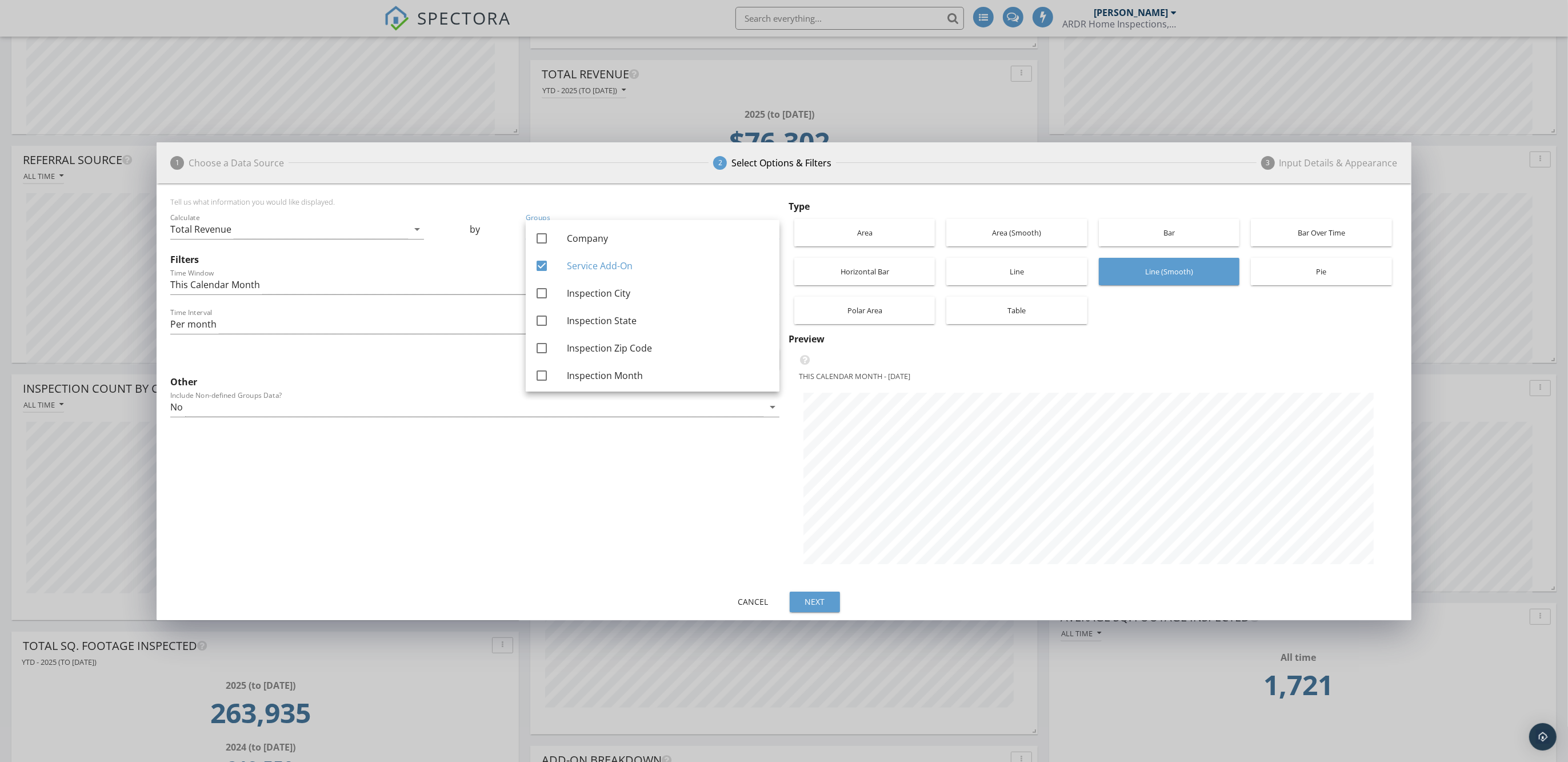
click at [529, 472] on div "Tell us what information you would like displayed. Calculate Total Revenue arro…" at bounding box center [476, 388] width 614 height 382
click at [404, 226] on div "Total Revenue" at bounding box center [289, 229] width 237 height 19
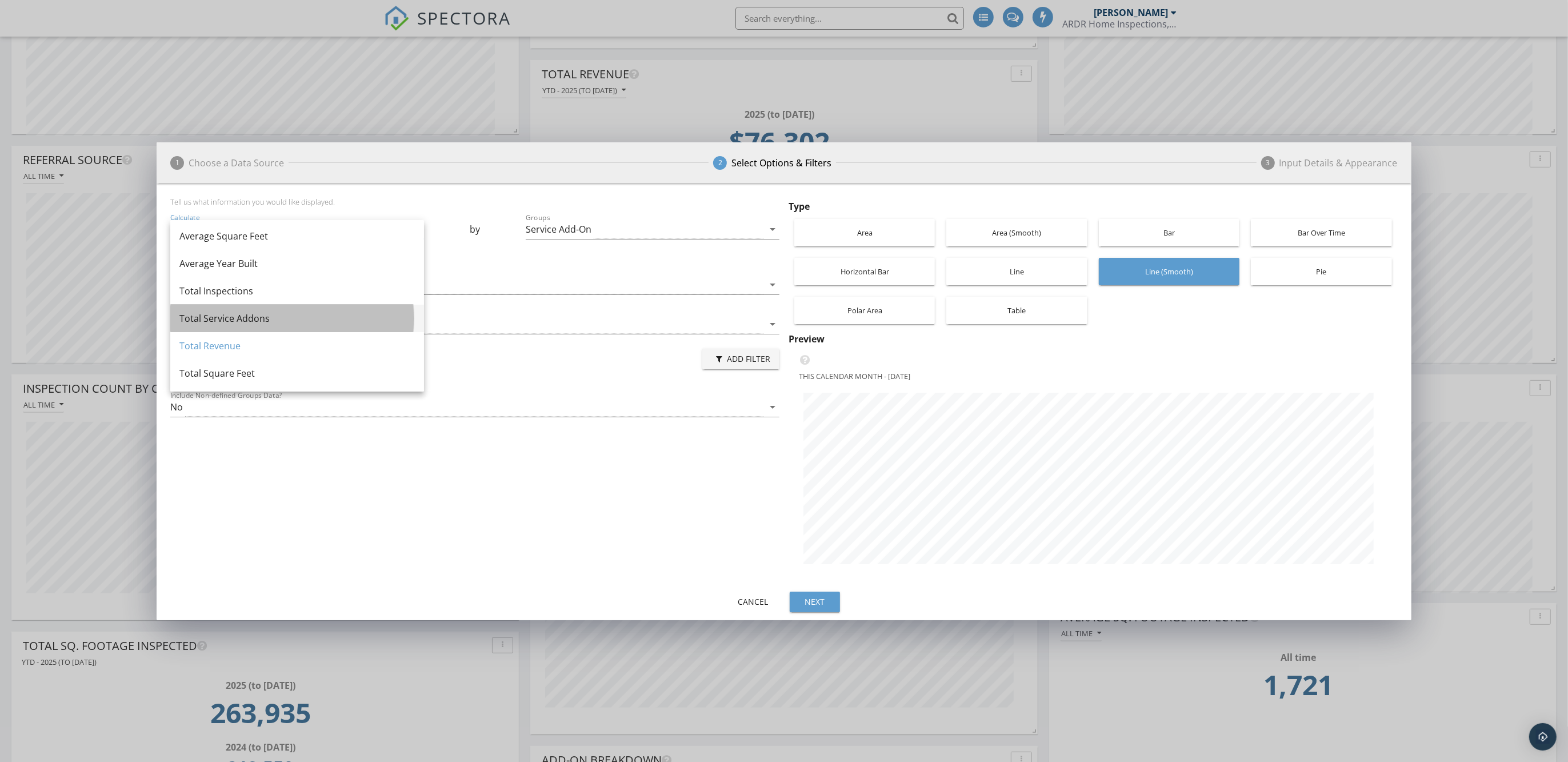
click at [247, 319] on div "Total Service Addons" at bounding box center [298, 318] width 236 height 14
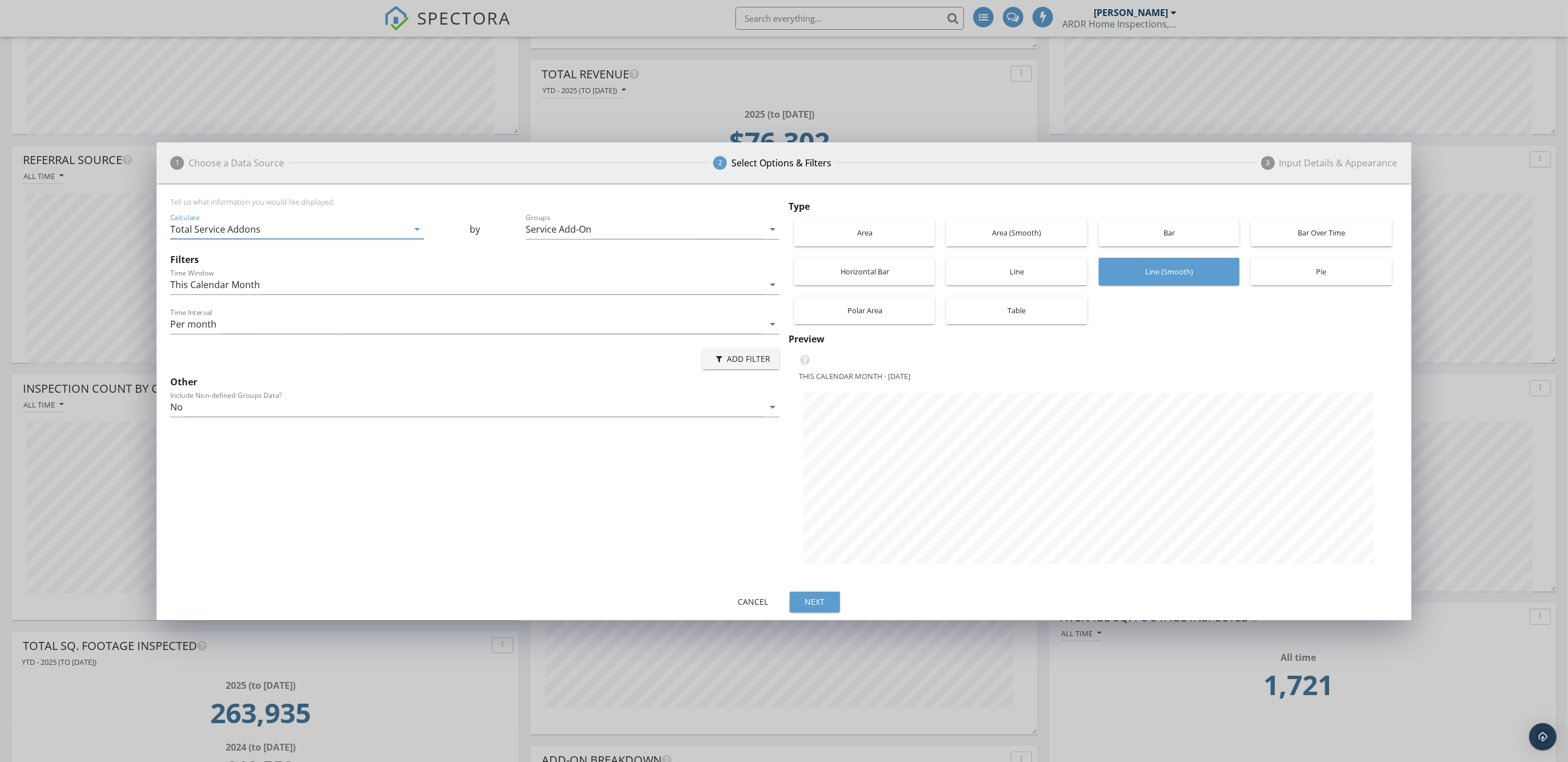
click at [864, 263] on div "Horizontal Bar" at bounding box center [864, 271] width 129 height 27
click at [1015, 225] on div "Area (Smooth)" at bounding box center [1016, 233] width 129 height 27
click at [881, 225] on div "Area" at bounding box center [864, 233] width 129 height 27
click at [869, 313] on div "Polar Area" at bounding box center [864, 310] width 129 height 27
click at [1035, 310] on div "Table" at bounding box center [1016, 310] width 129 height 27
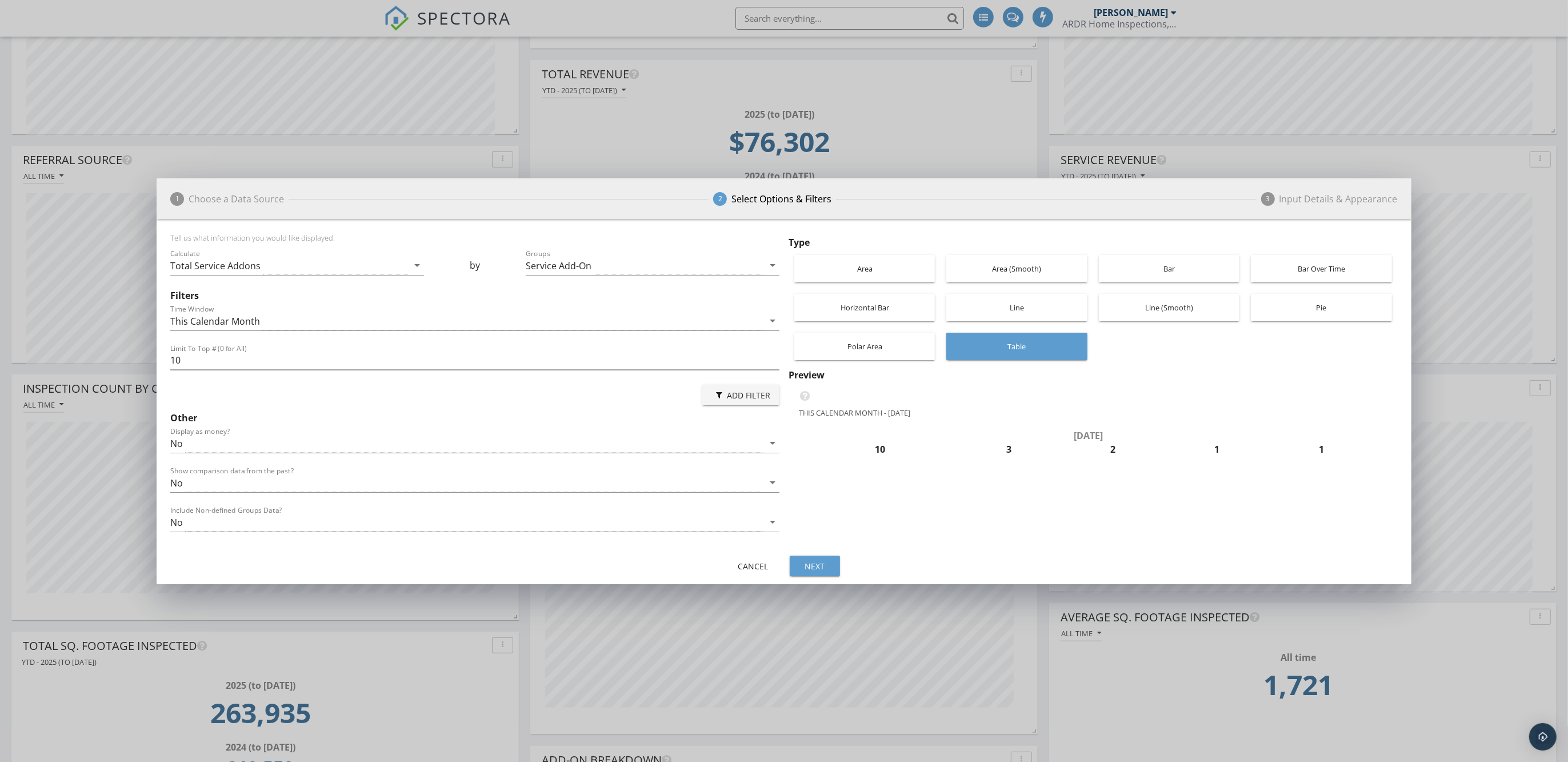
click at [1320, 269] on div "Bar Over Time" at bounding box center [1321, 269] width 129 height 27
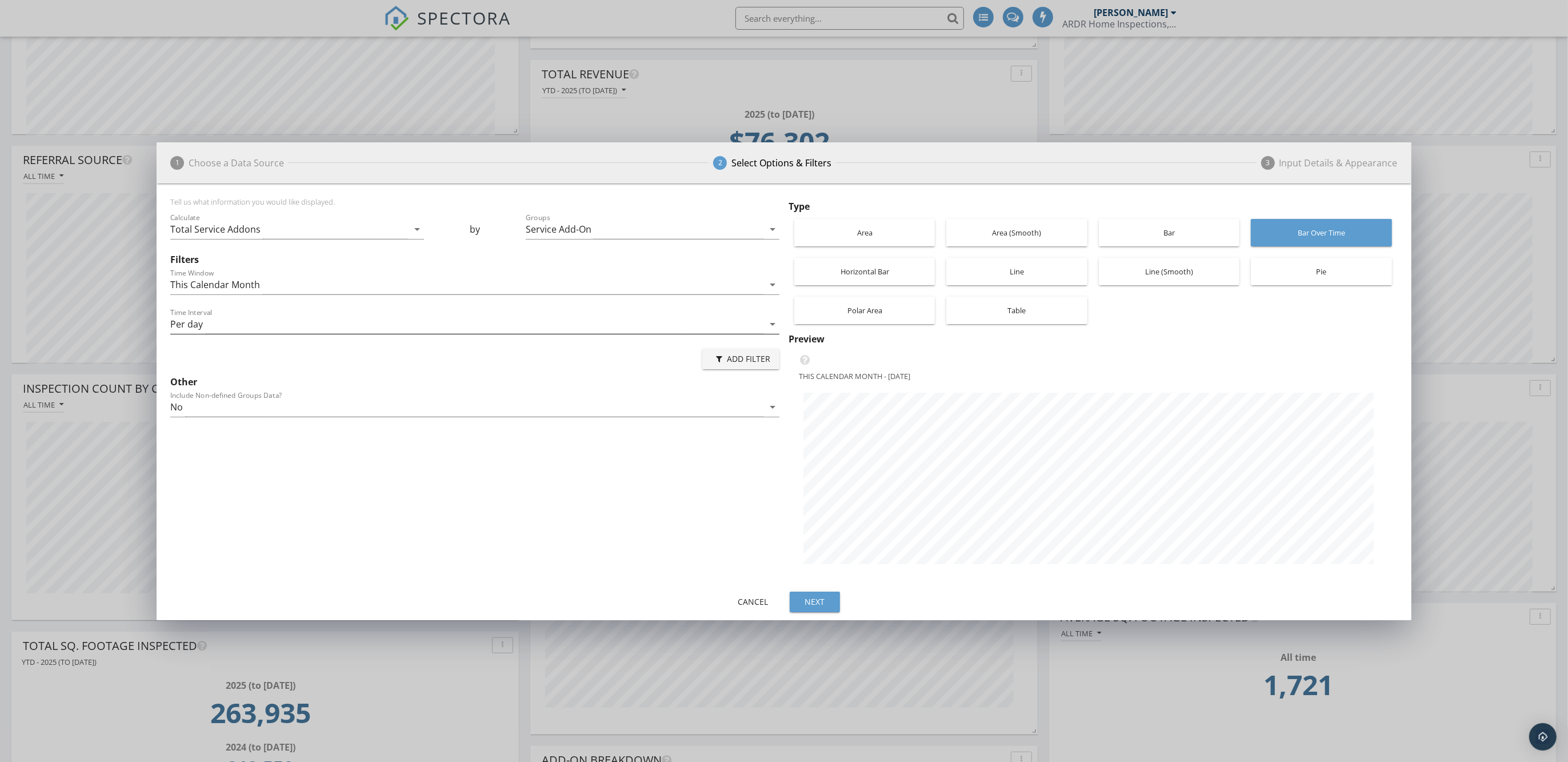
click at [253, 323] on div "Per day" at bounding box center [466, 325] width 593 height 19
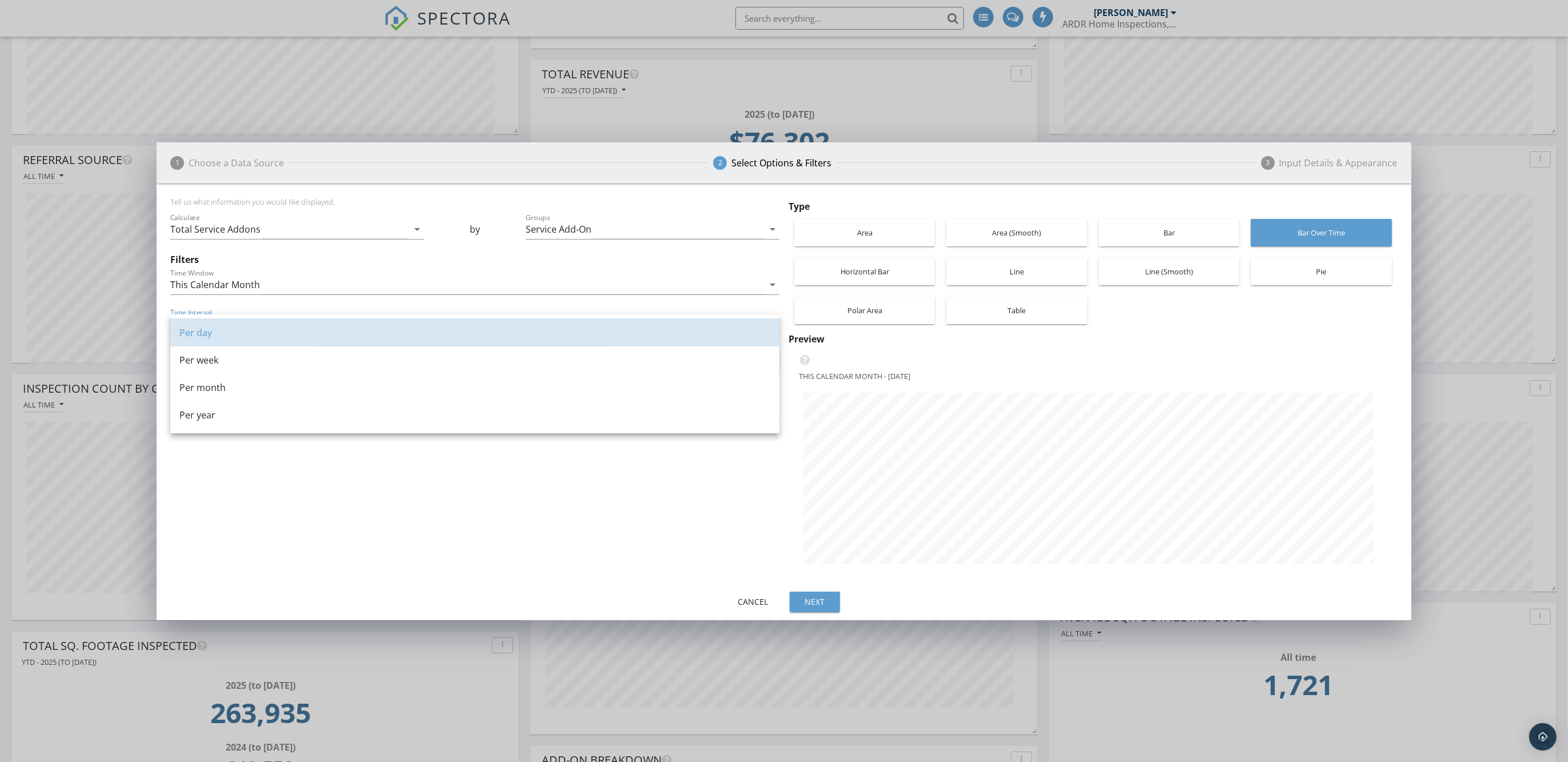
click at [253, 323] on div "Per day" at bounding box center [475, 333] width 591 height 27
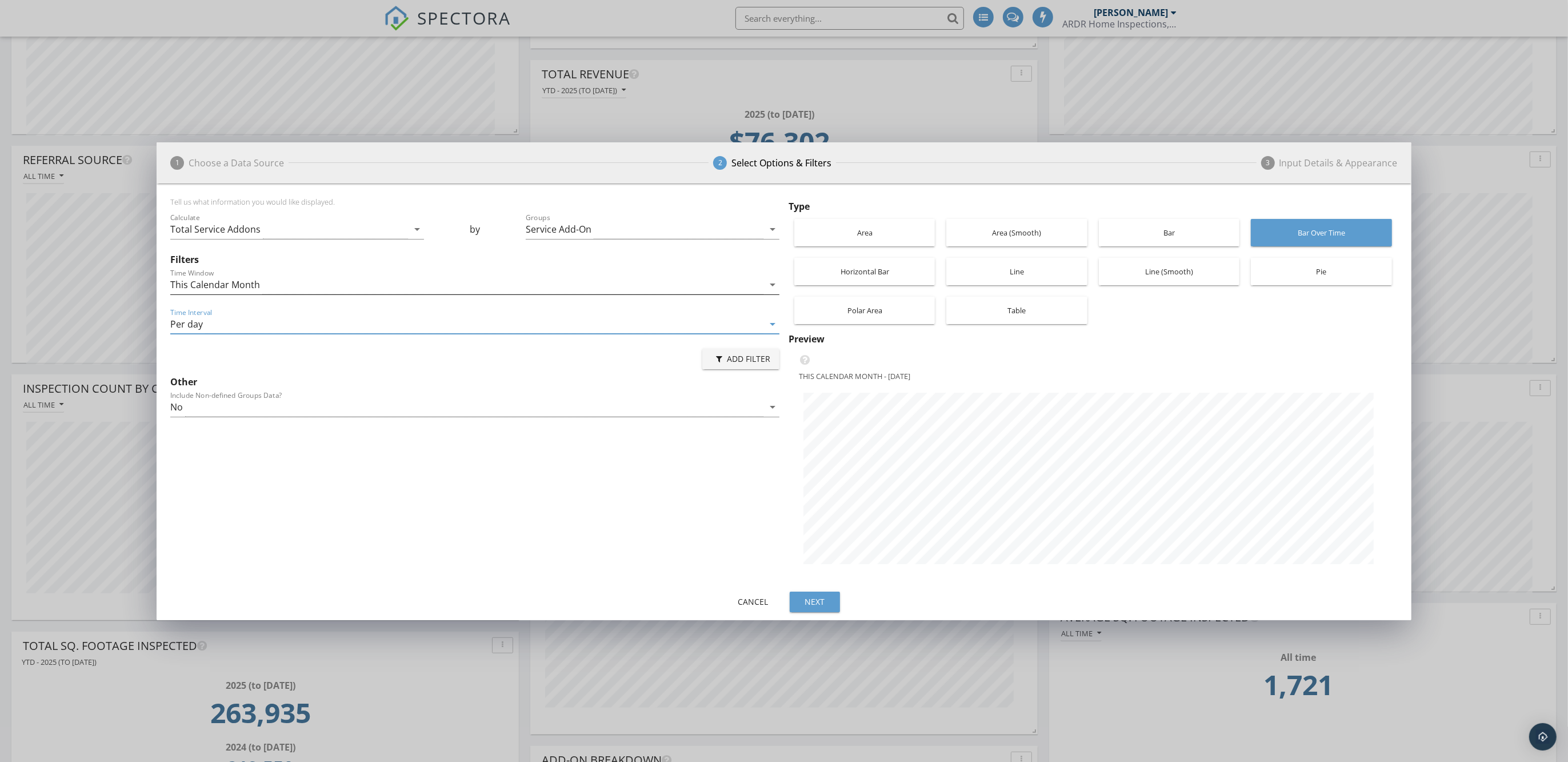
click at [269, 275] on div "This Calendar Month" at bounding box center [466, 285] width 593 height 19
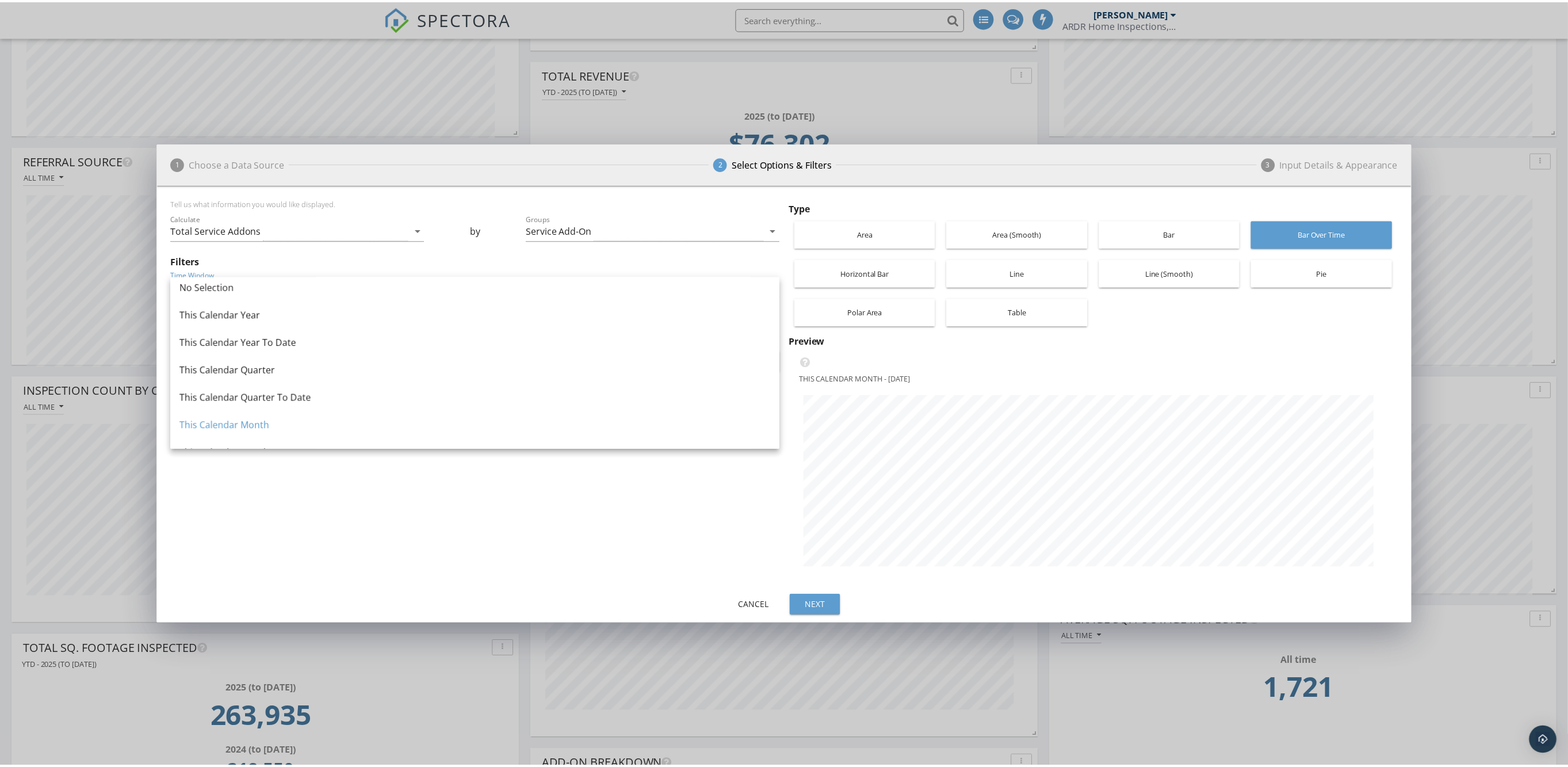
scroll to position [0, 0]
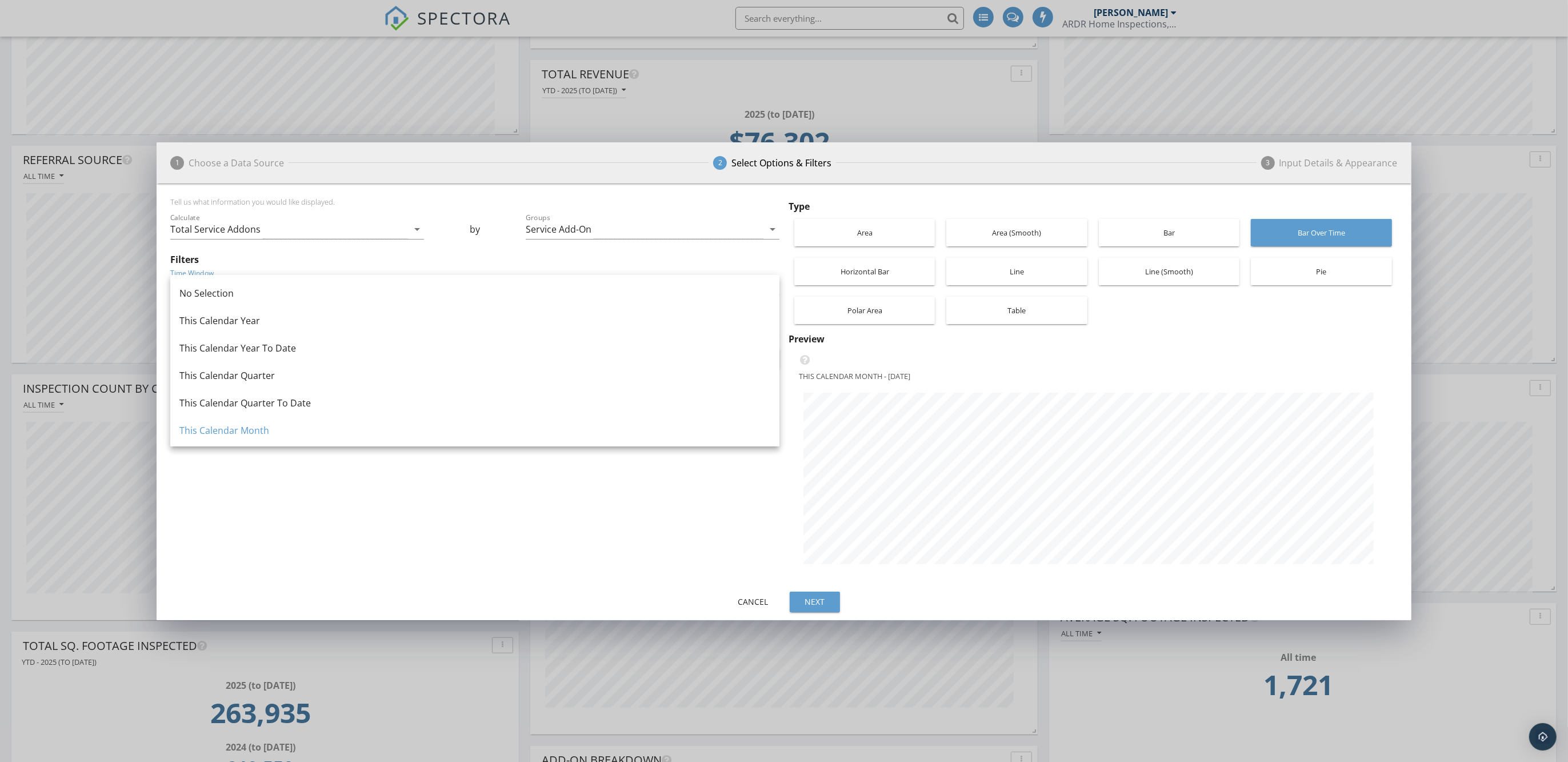
click at [381, 520] on div "Tell us what information you would like displayed. Calculate Total Service Addo…" at bounding box center [476, 388] width 614 height 382
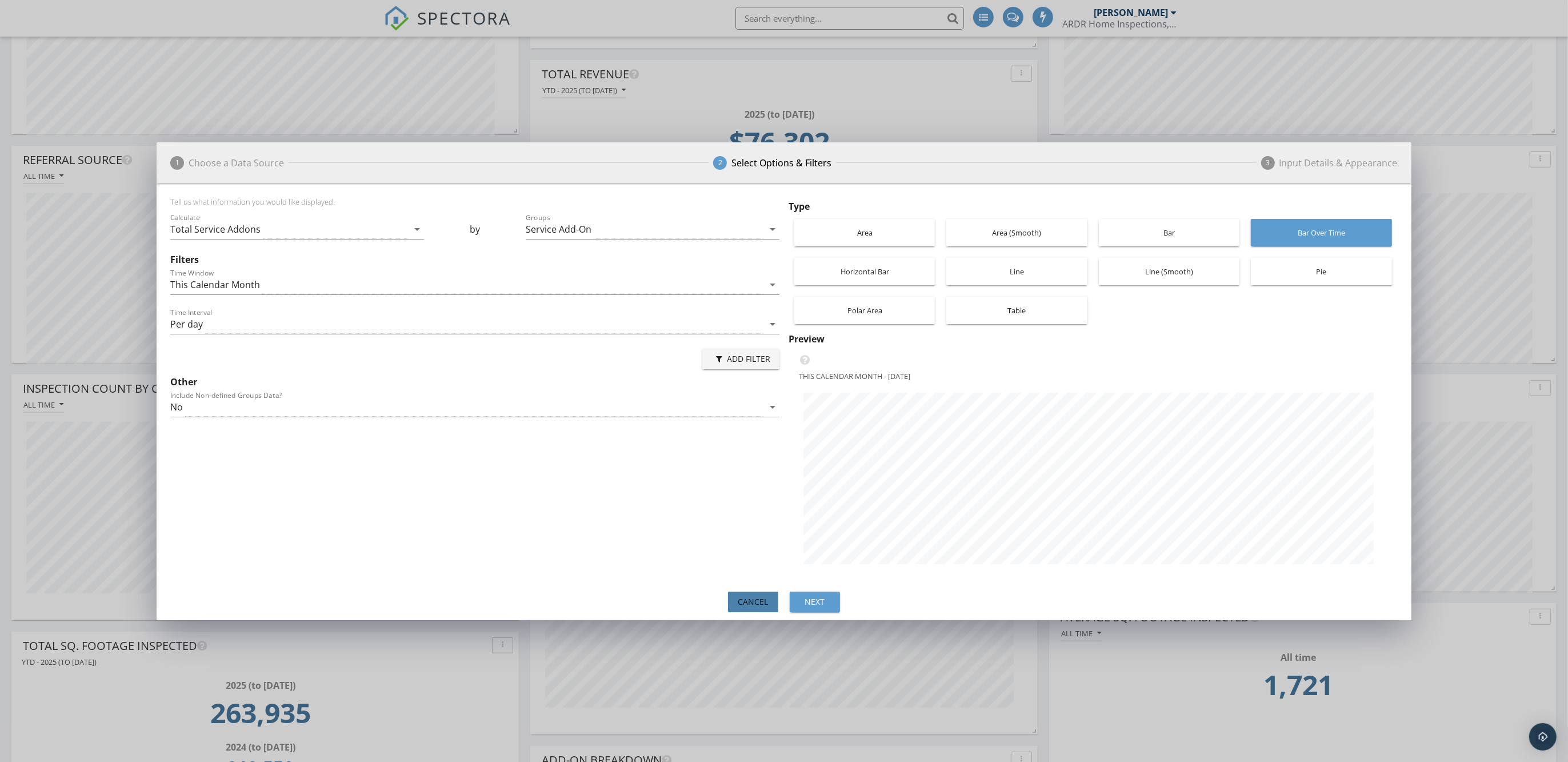
click at [752, 597] on div "Cancel" at bounding box center [753, 601] width 32 height 12
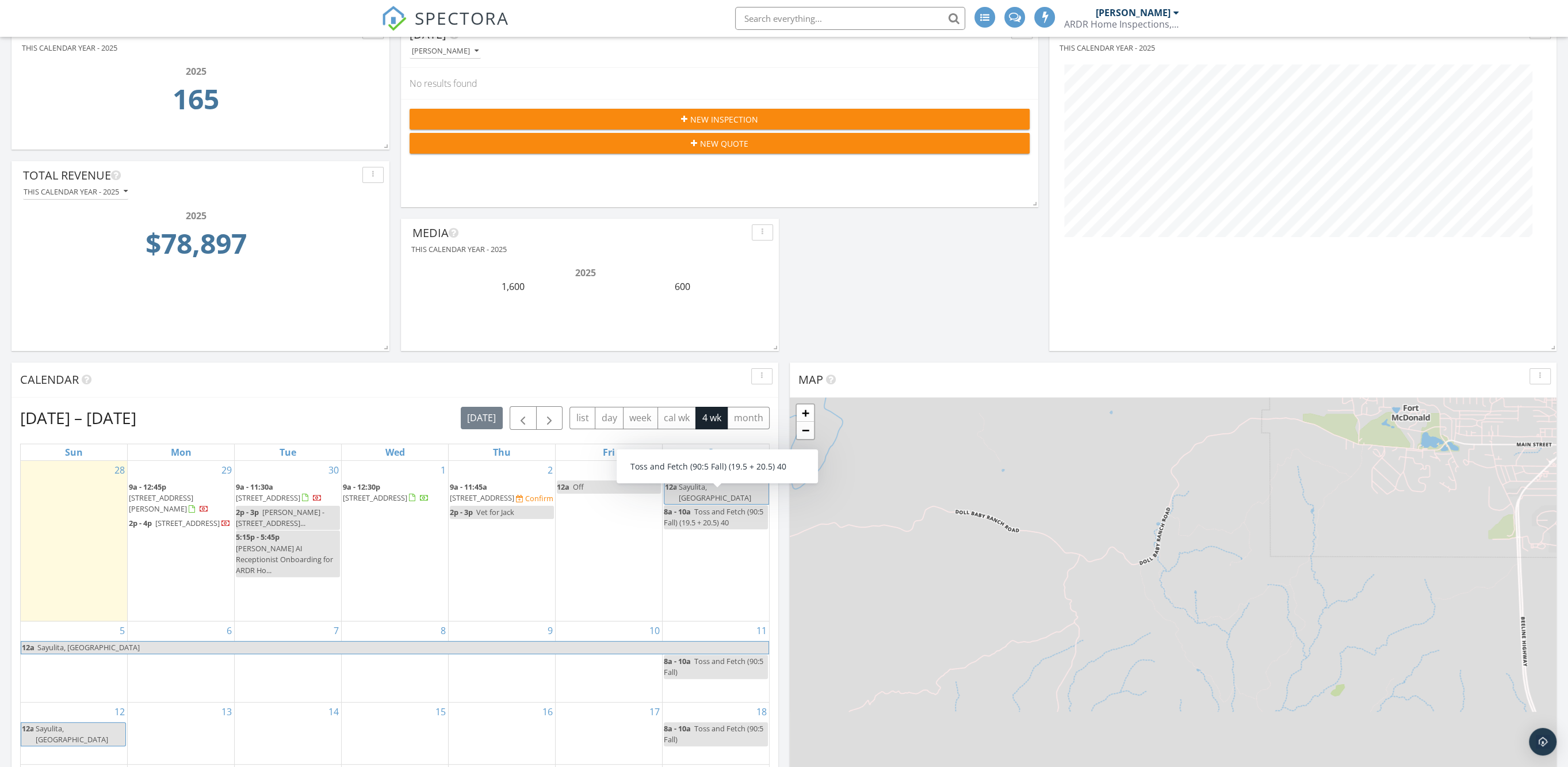
scroll to position [216, 0]
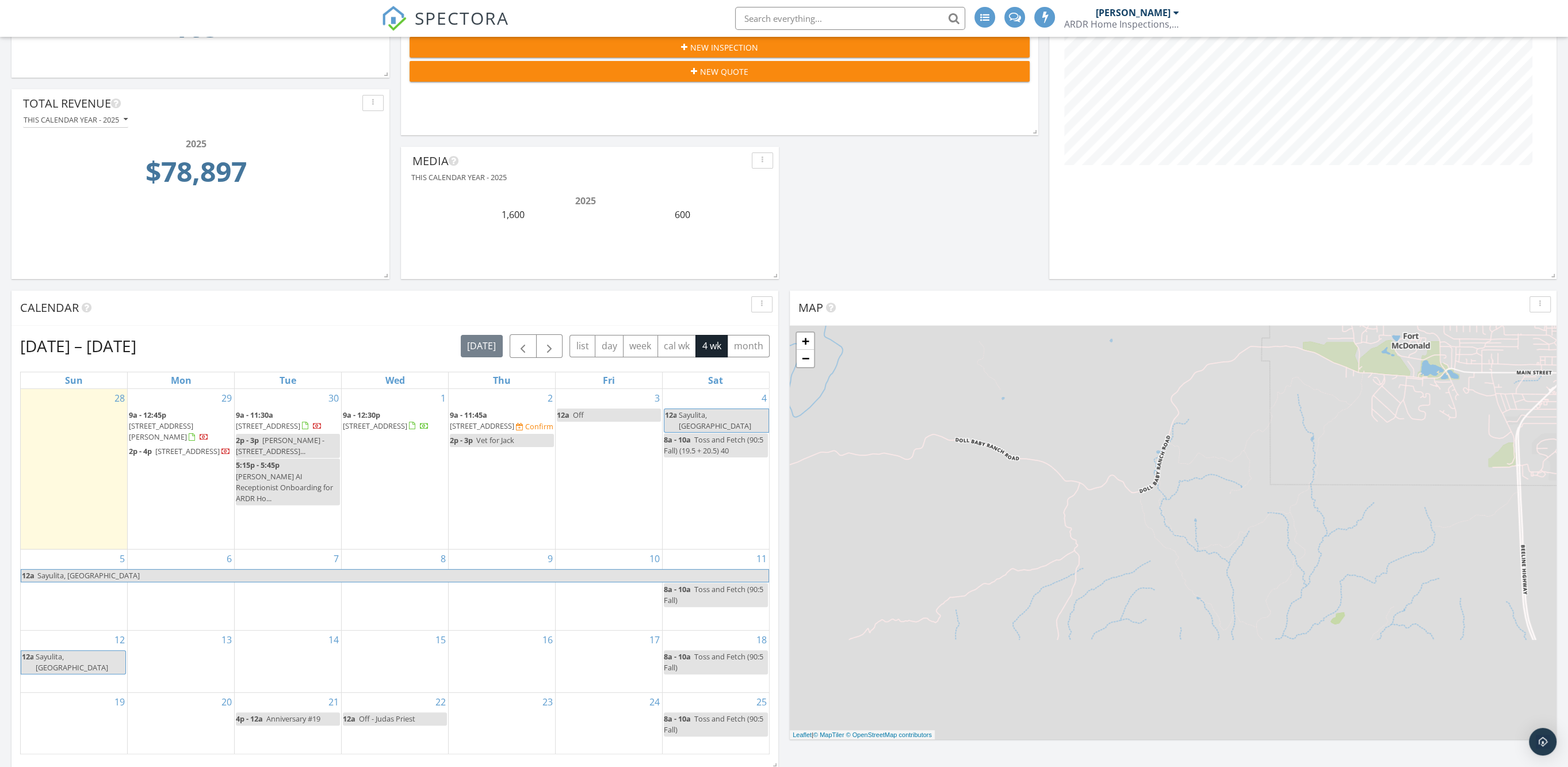
click at [527, 345] on span "button" at bounding box center [522, 346] width 14 height 14
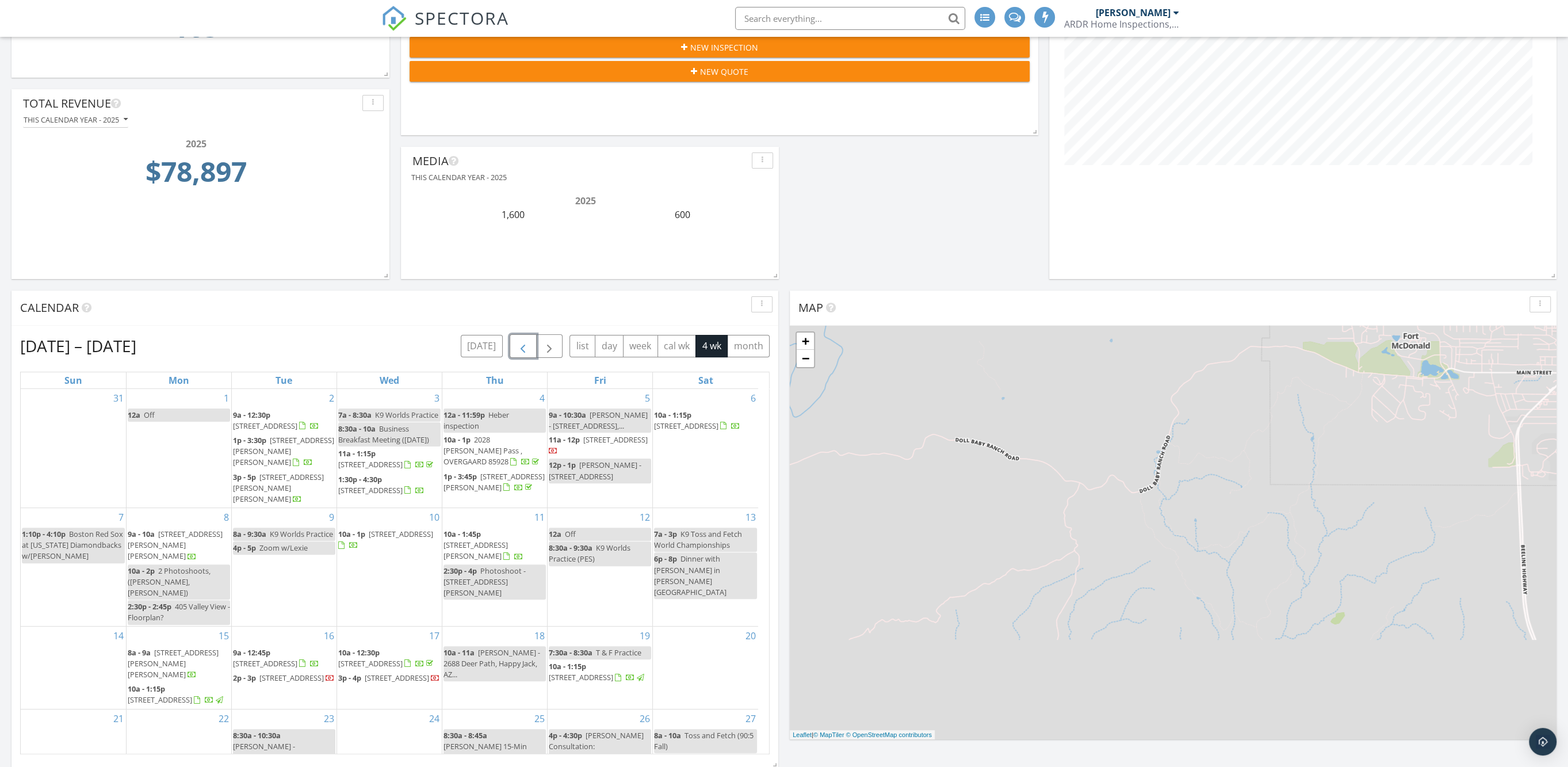
scroll to position [27, 0]
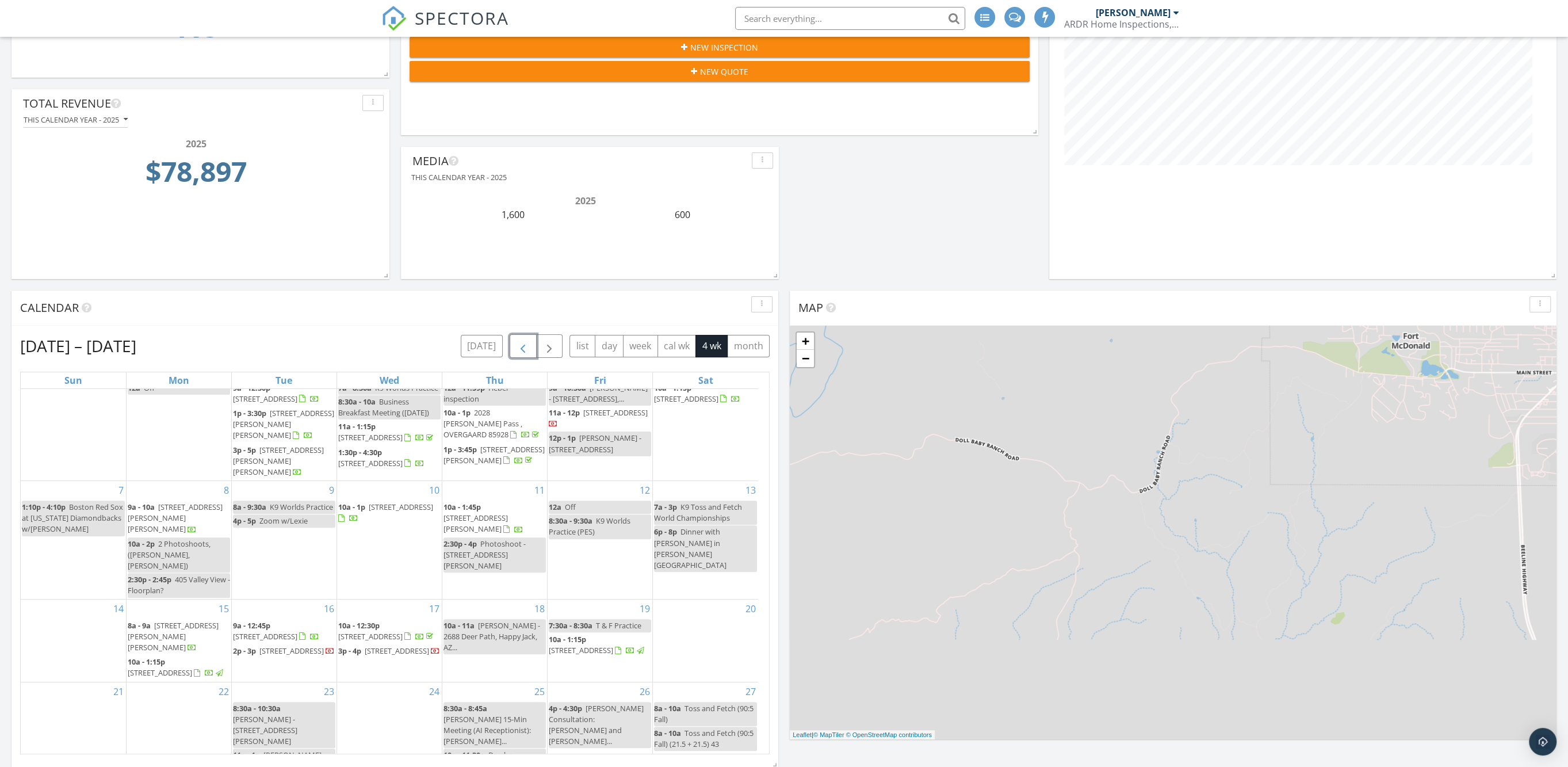
click at [385, 631] on span "129 W Mt Ord Cir , Payson 85541" at bounding box center [371, 636] width 65 height 10
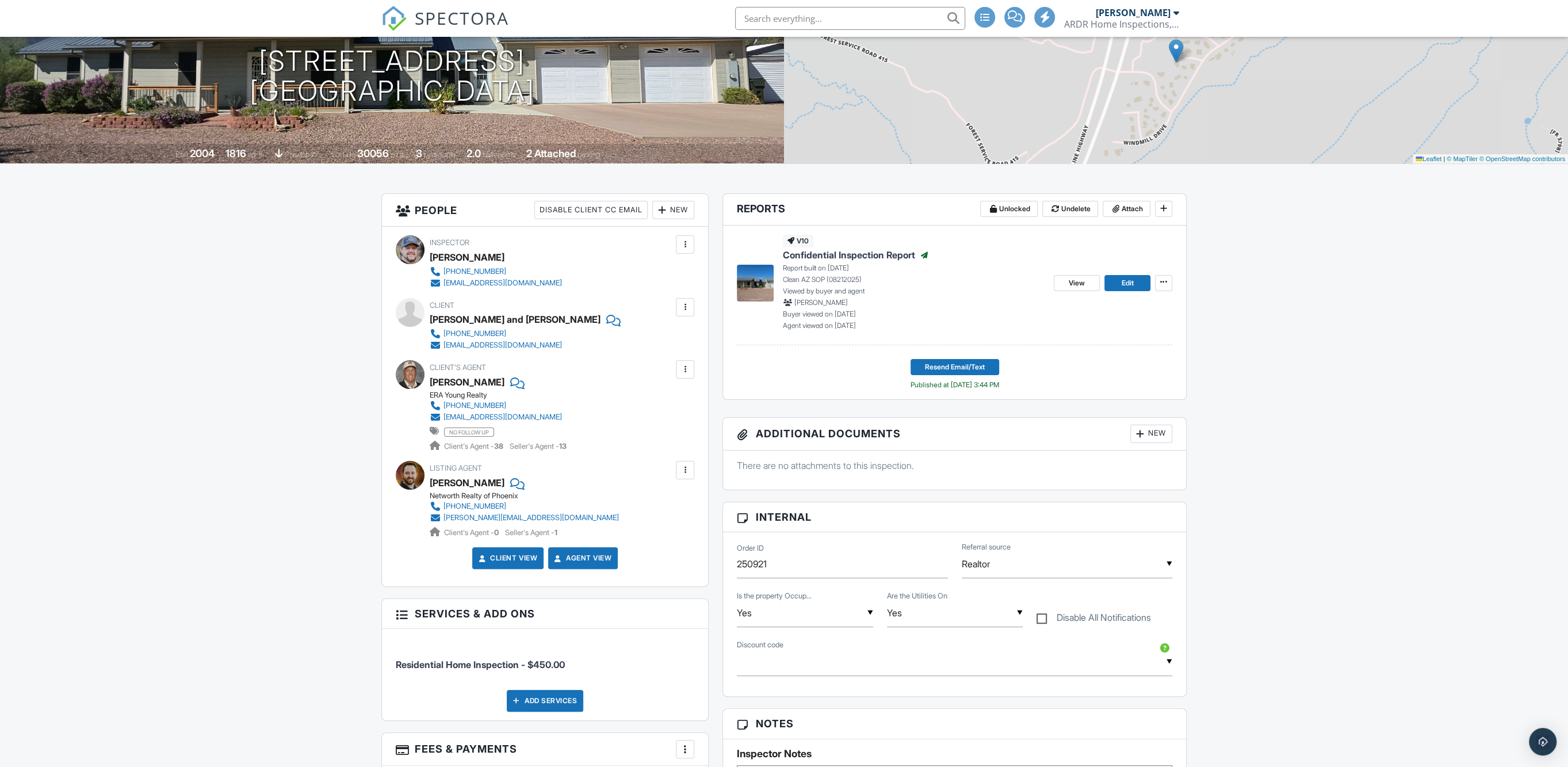
click at [467, 345] on div "weebitdebi@sbcglobal.net" at bounding box center [502, 345] width 119 height 9
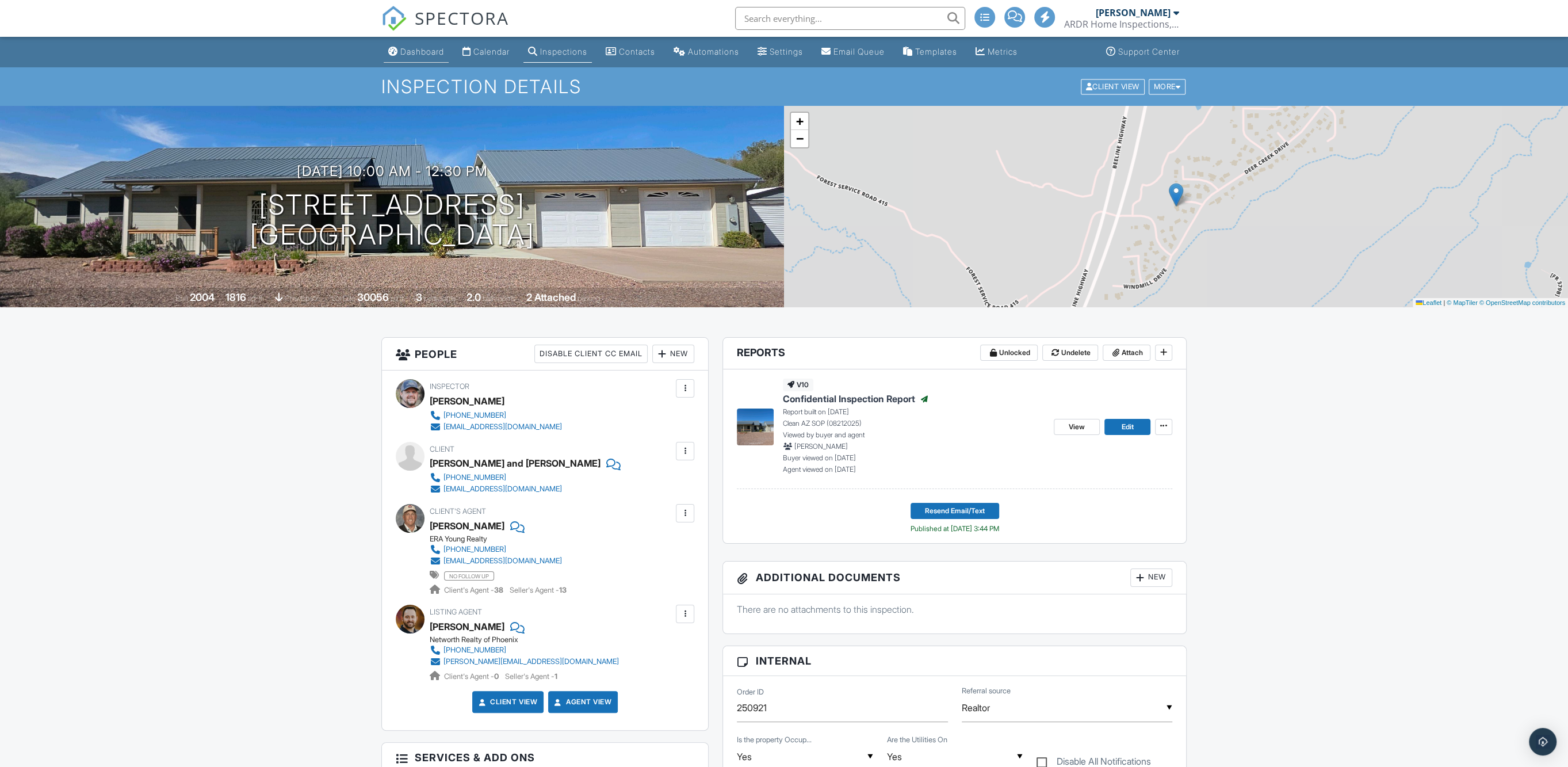
click at [437, 55] on div "Dashboard" at bounding box center [422, 52] width 44 height 10
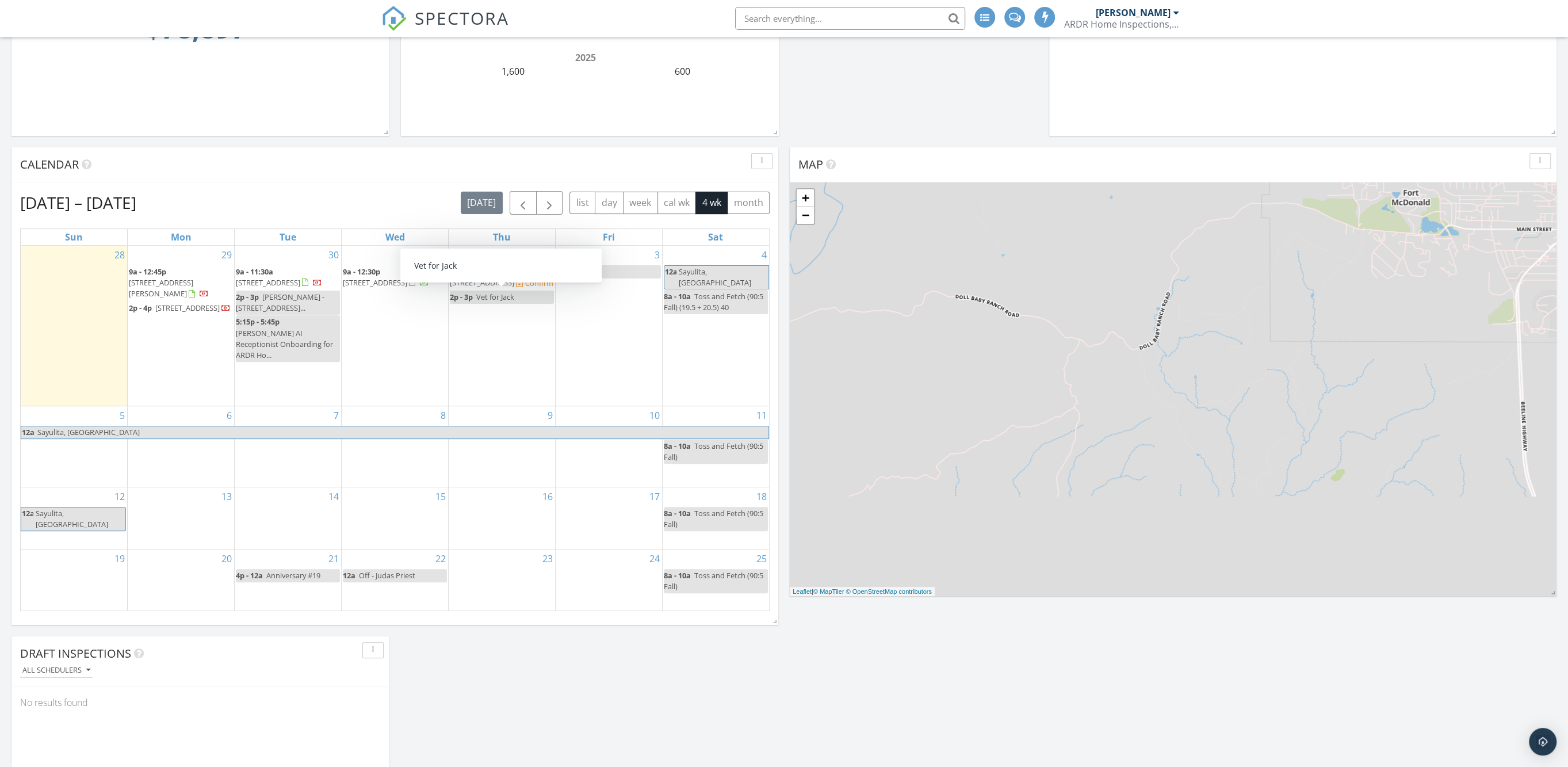
scroll to position [359, 0]
click at [494, 277] on span "509 N Granite Dr, Payson 85541" at bounding box center [482, 282] width 65 height 10
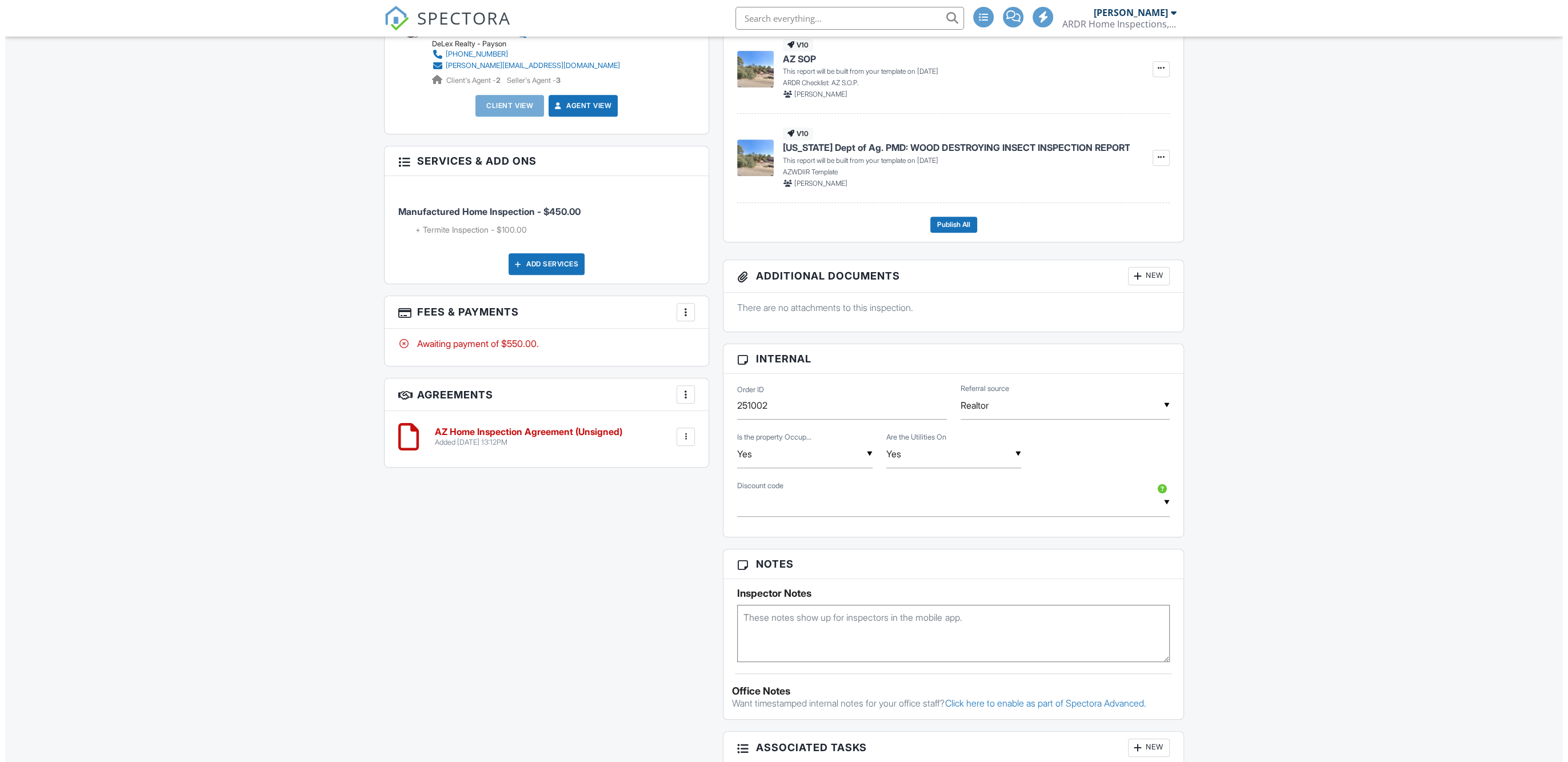
scroll to position [1071, 0]
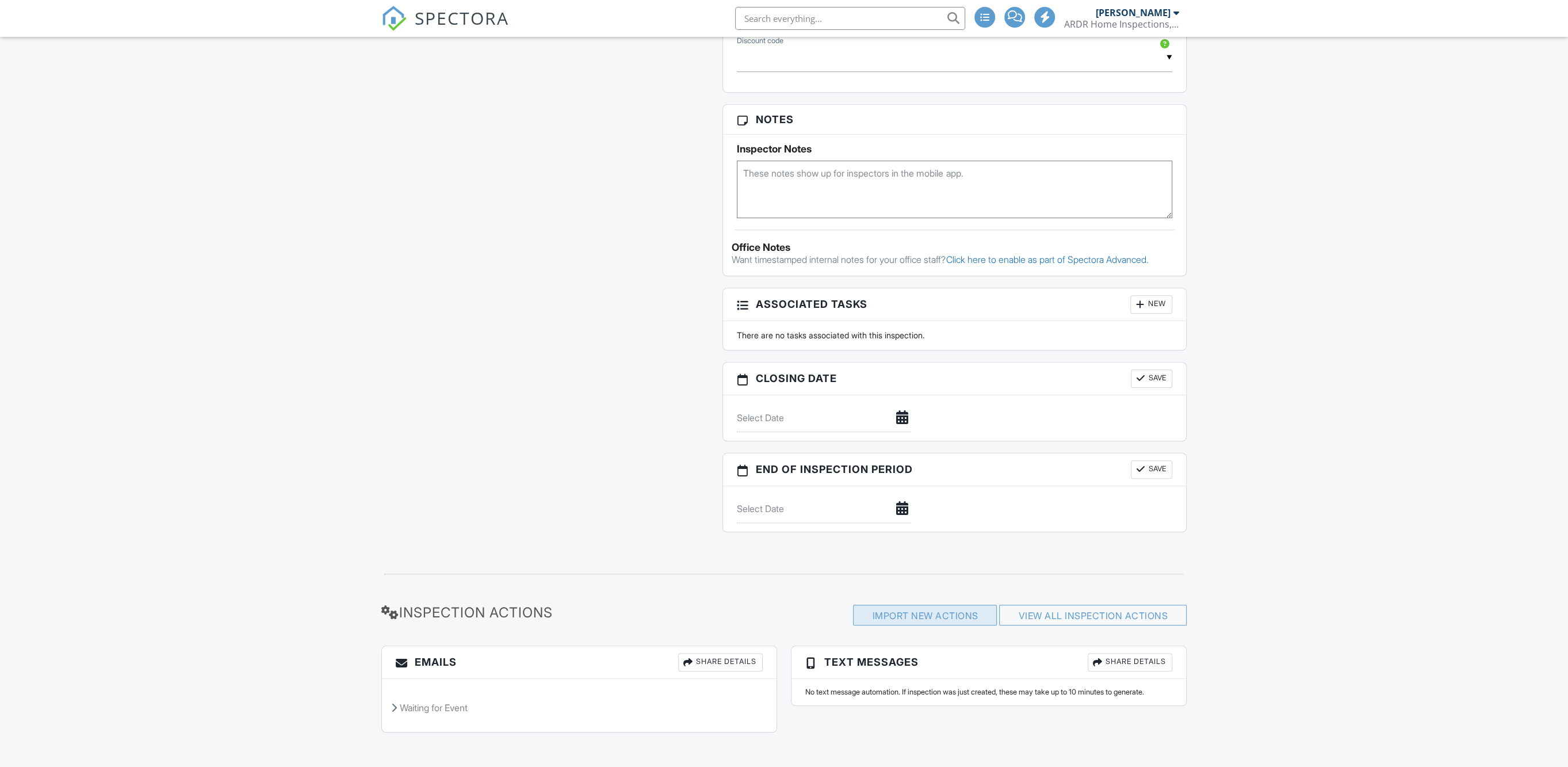
click at [927, 610] on div "Import New Actions" at bounding box center [924, 615] width 144 height 21
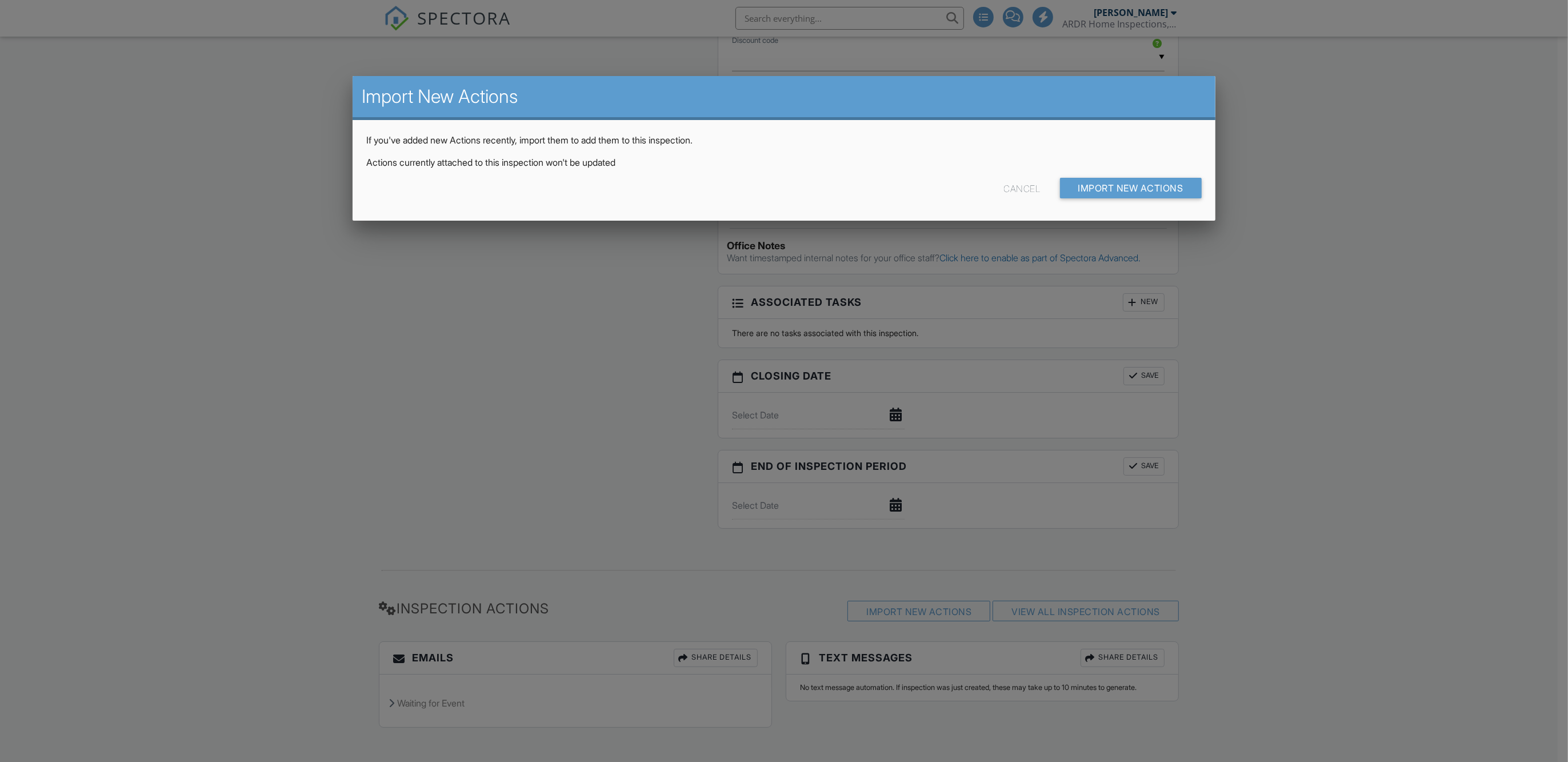
scroll to position [0, 0]
click at [1107, 188] on input "Import New Actions" at bounding box center [1131, 188] width 142 height 21
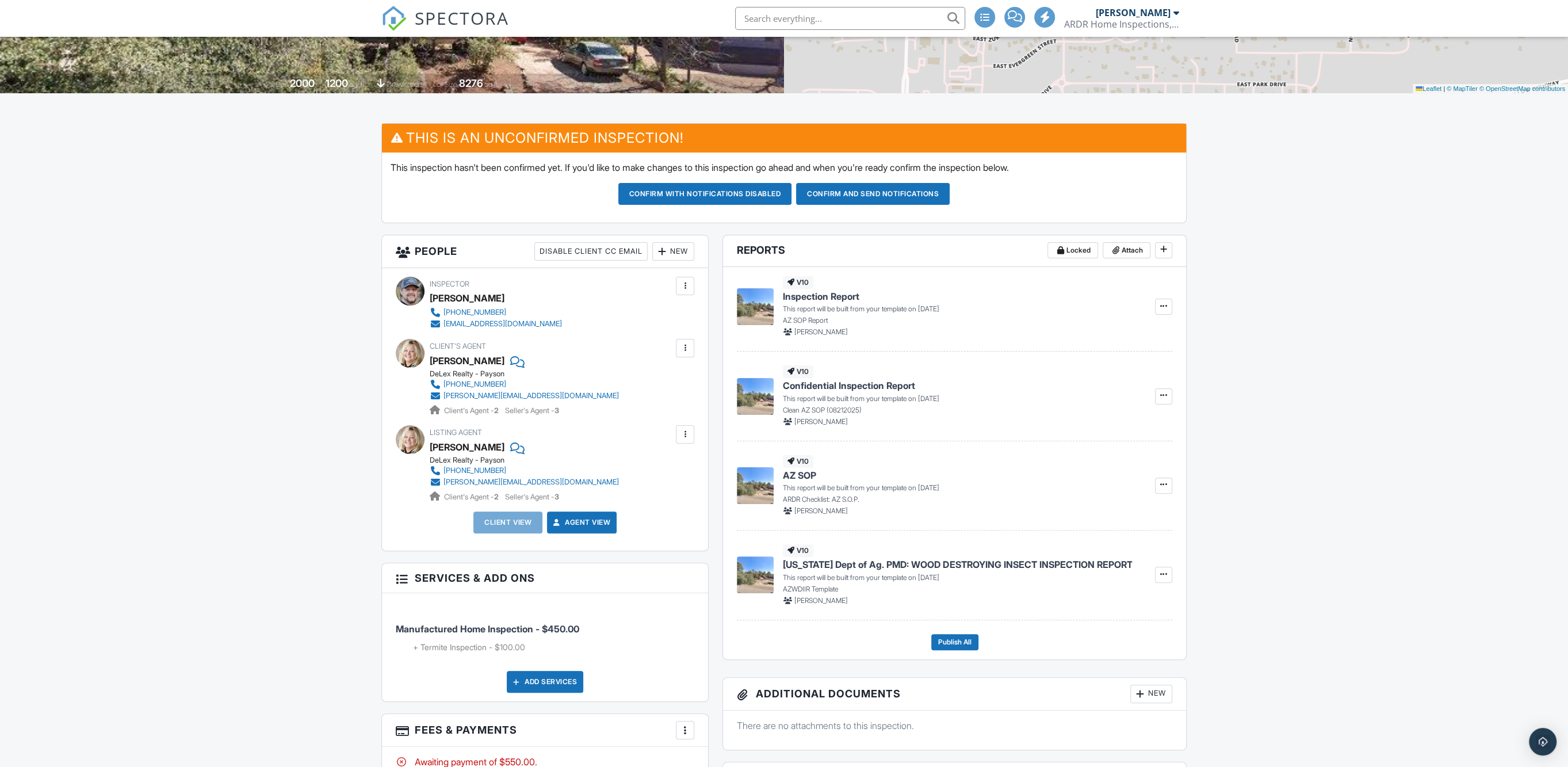
scroll to position [216, 0]
